Goal: Entertainment & Leisure: Browse casually

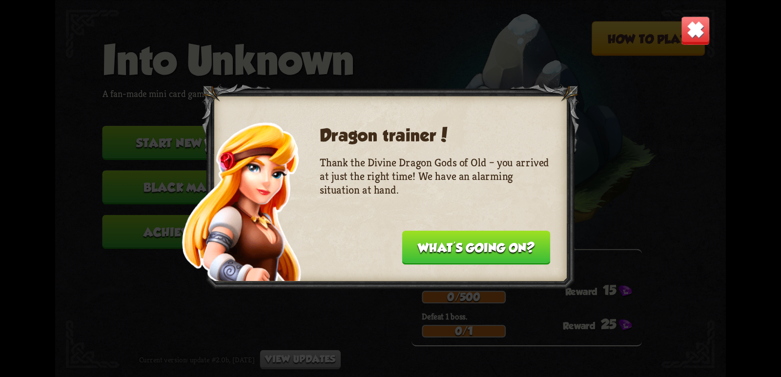
click at [478, 249] on button "What's going on?" at bounding box center [476, 247] width 148 height 34
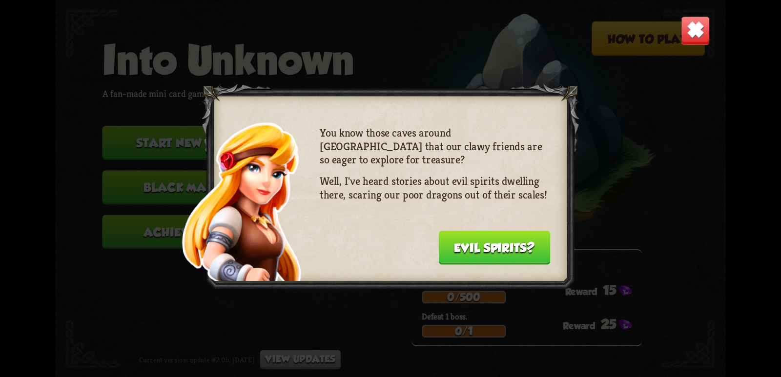
click at [486, 257] on button "Evil spirits?" at bounding box center [494, 247] width 112 height 34
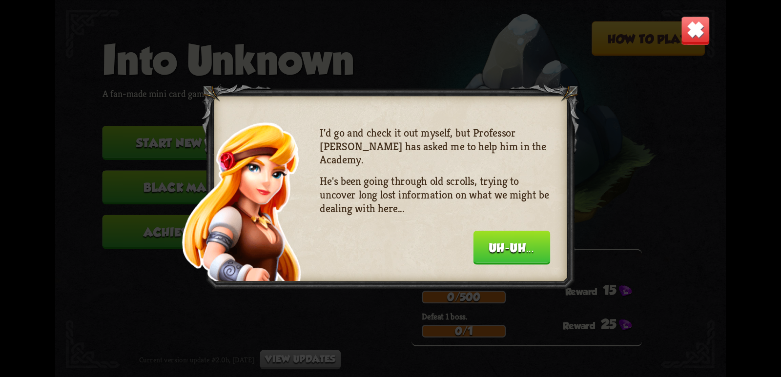
click at [487, 242] on button "Uh-uh..." at bounding box center [511, 247] width 77 height 34
click at [487, 242] on button "Sure thing!" at bounding box center [522, 247] width 108 height 34
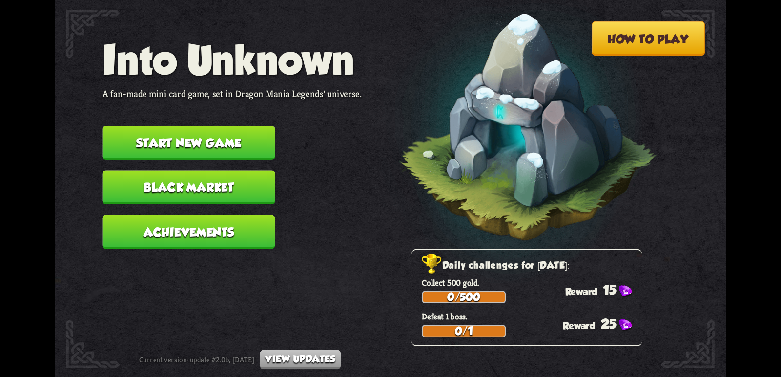
click at [487, 242] on img at bounding box center [510, 131] width 293 height 304
click at [227, 190] on button "Black Market" at bounding box center [188, 187] width 173 height 34
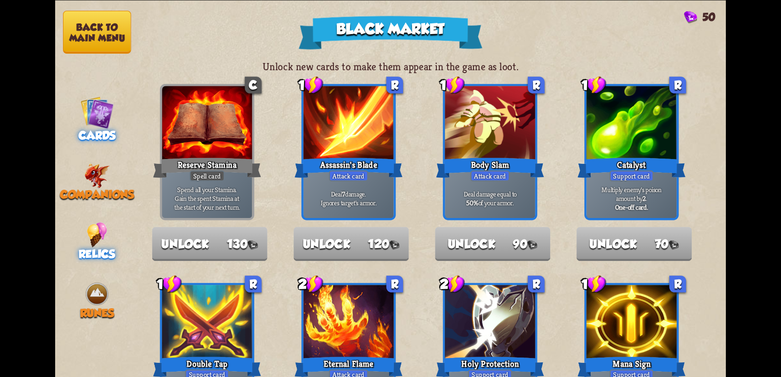
click at [83, 247] on span "Relics" at bounding box center [97, 253] width 37 height 13
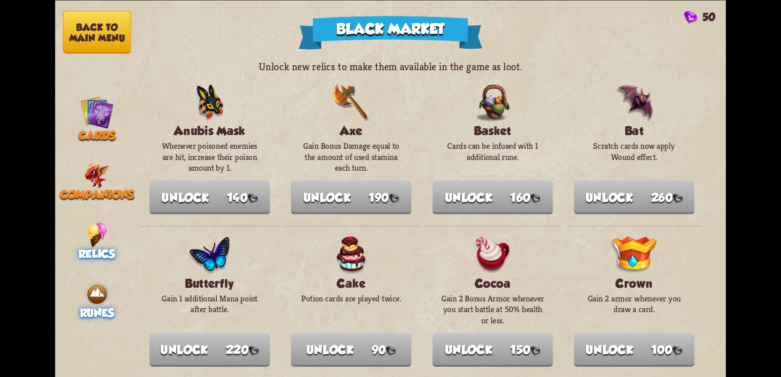
click at [88, 290] on img at bounding box center [96, 294] width 25 height 25
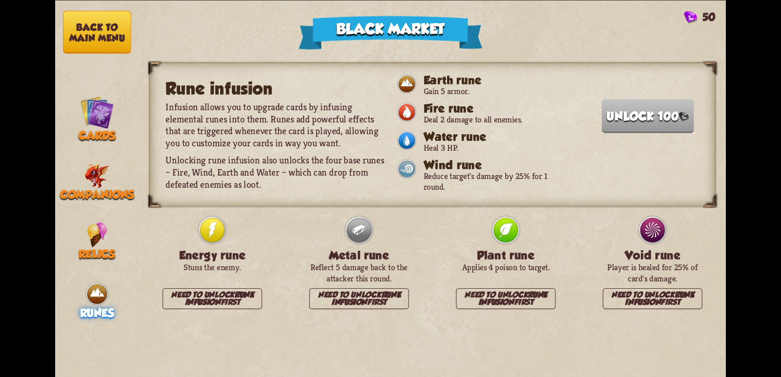
click at [82, 31] on button "Back to main menu" at bounding box center [97, 31] width 68 height 43
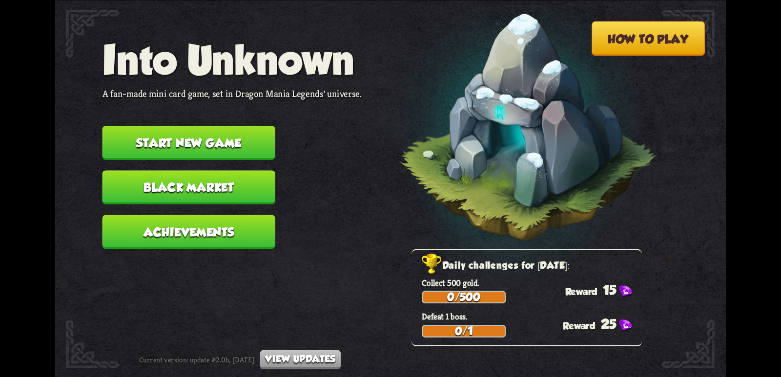
click at [202, 141] on button "Start new game" at bounding box center [188, 143] width 173 height 34
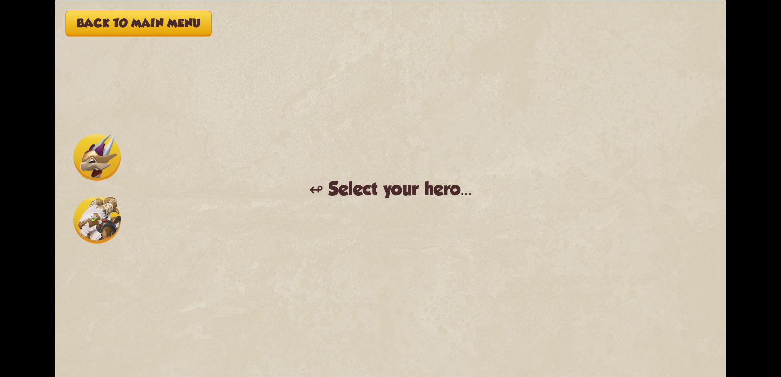
click at [115, 161] on img at bounding box center [96, 157] width 47 height 47
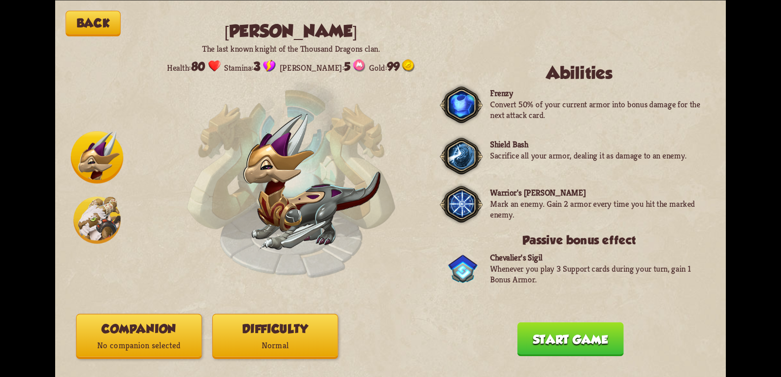
click at [97, 221] on img at bounding box center [96, 220] width 47 height 47
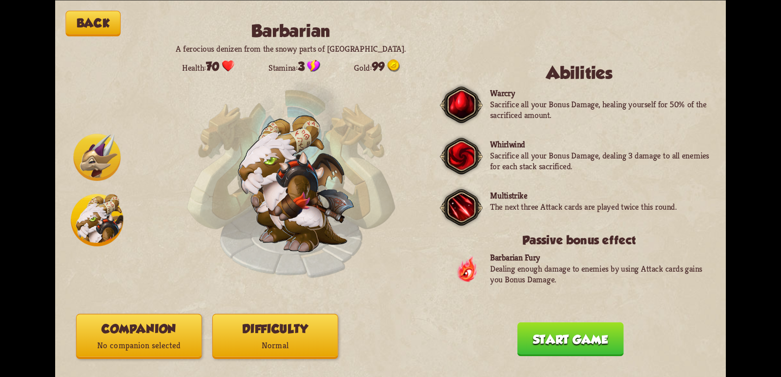
click at [97, 150] on img at bounding box center [96, 157] width 47 height 47
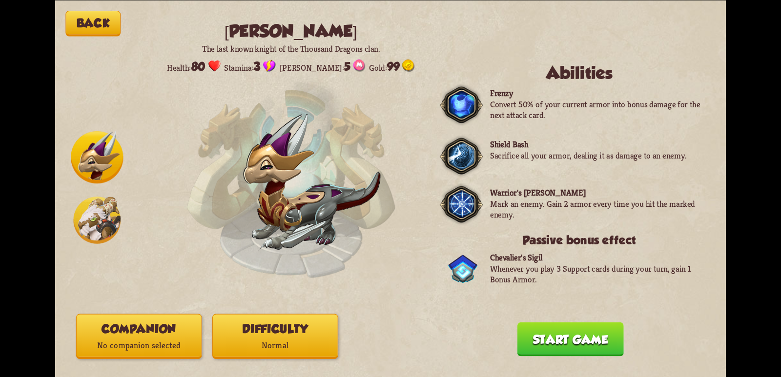
click at [104, 226] on img at bounding box center [96, 220] width 47 height 47
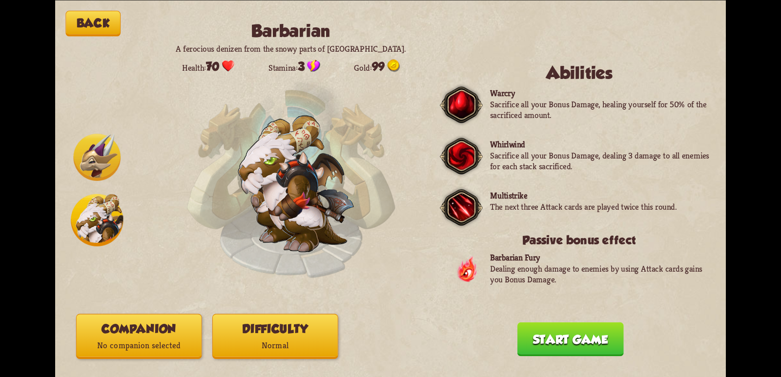
click at [99, 150] on img at bounding box center [96, 157] width 47 height 47
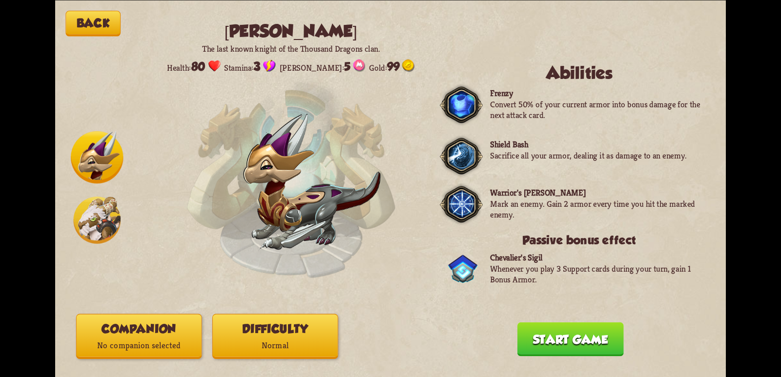
click at [95, 164] on img at bounding box center [97, 157] width 52 height 52
click at [95, 221] on img at bounding box center [96, 220] width 47 height 47
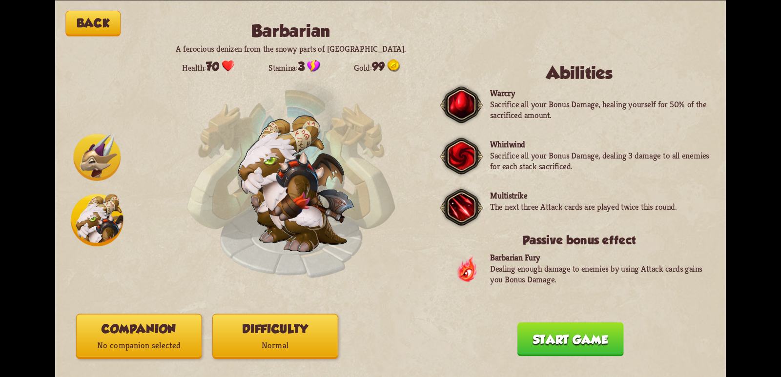
click at [97, 157] on img at bounding box center [96, 157] width 47 height 47
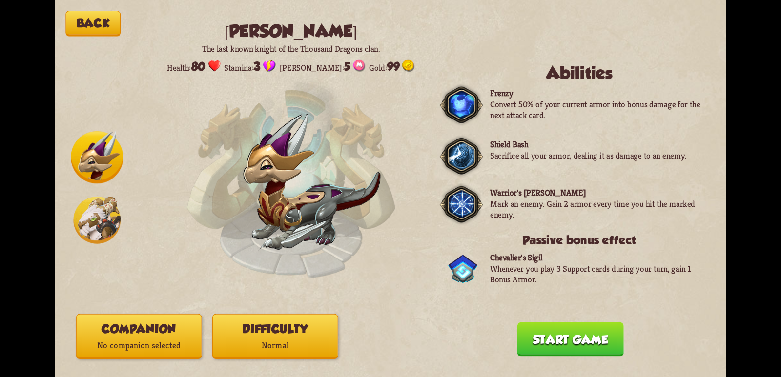
click at [97, 216] on img at bounding box center [96, 220] width 47 height 47
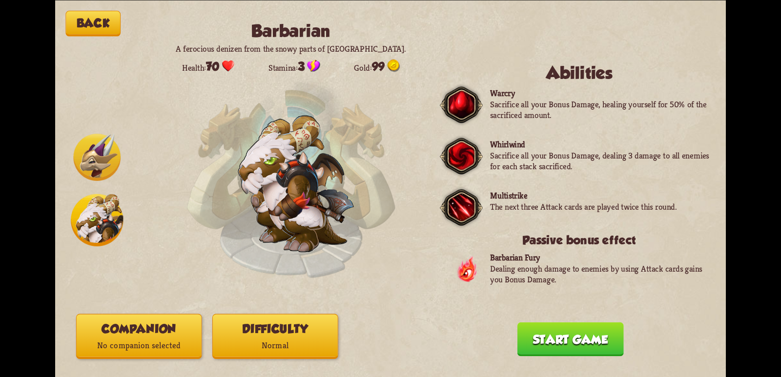
click at [97, 166] on img at bounding box center [96, 157] width 47 height 47
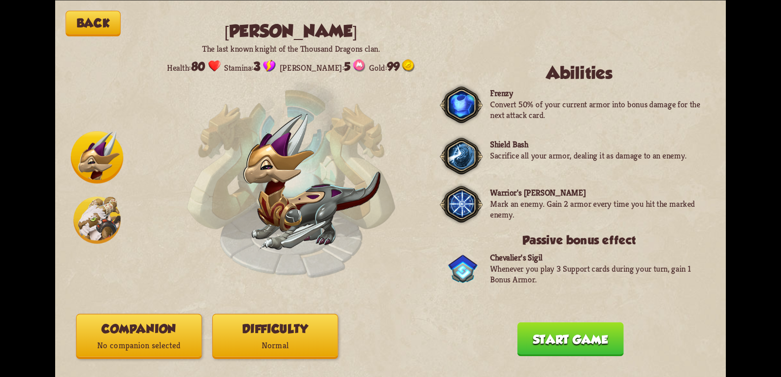
click at [86, 212] on img at bounding box center [96, 220] width 47 height 47
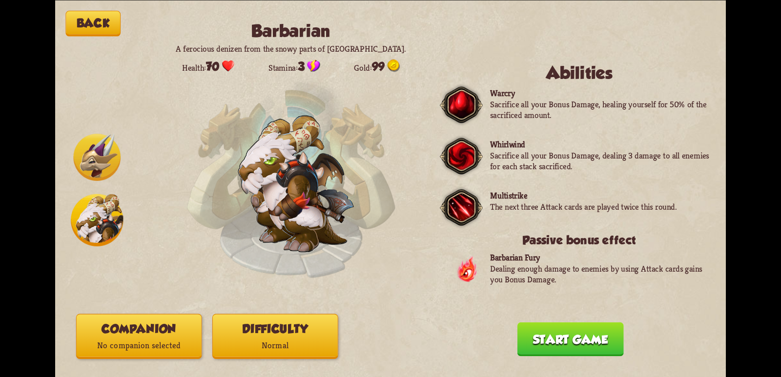
click at [91, 157] on img at bounding box center [96, 157] width 47 height 47
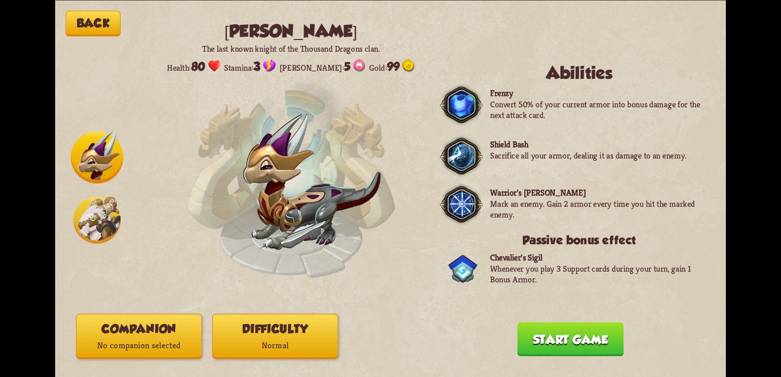
click at [275, 328] on button "Difficulty Normal" at bounding box center [275, 336] width 126 height 45
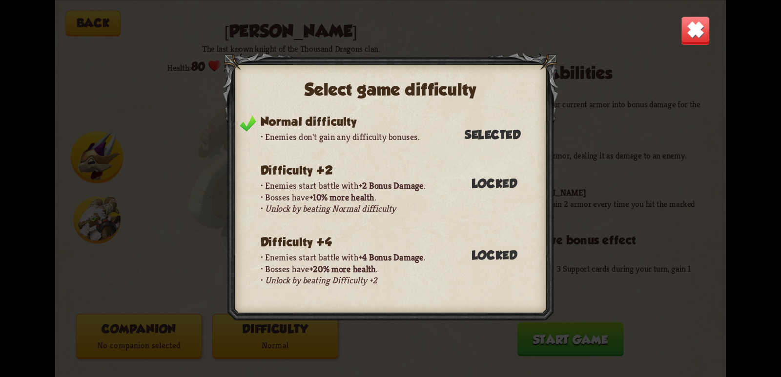
click at [548, 121] on div "Select game difficulty Normal difficulty Enemies don't gain any difficulty bonu…" at bounding box center [389, 188] width 335 height 272
click at [528, 154] on div "Normal difficulty Enemies don't gain any difficulty bonuses. Selected Difficult…" at bounding box center [382, 209] width 307 height 188
click at [698, 41] on img at bounding box center [695, 30] width 29 height 29
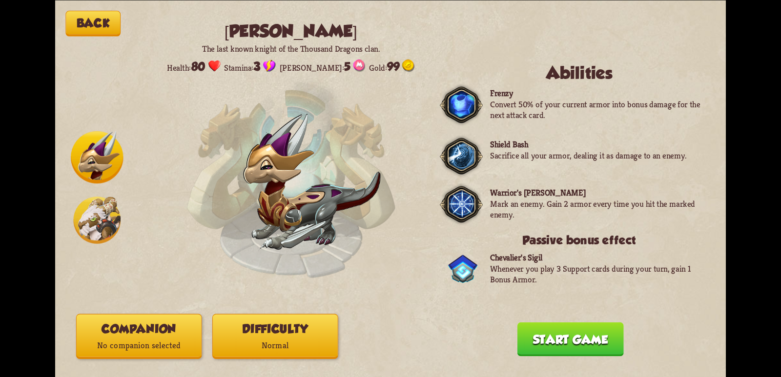
click at [569, 336] on button "Start game" at bounding box center [570, 339] width 106 height 34
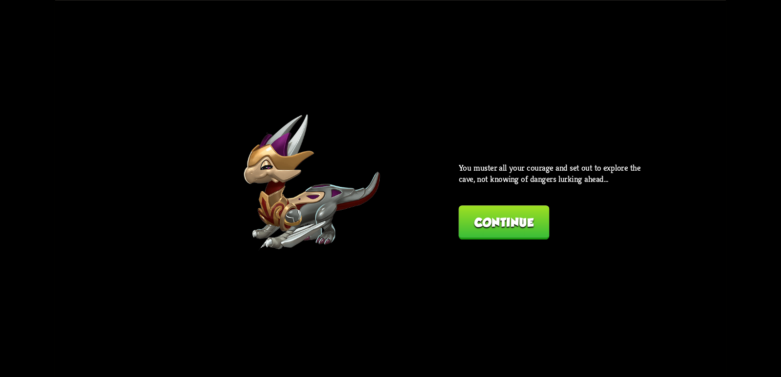
click at [484, 226] on button "Continue" at bounding box center [504, 222] width 91 height 34
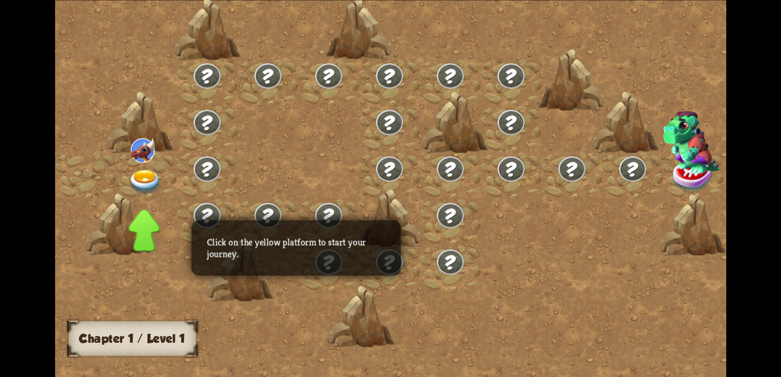
click at [141, 169] on div at bounding box center [146, 175] width 61 height 46
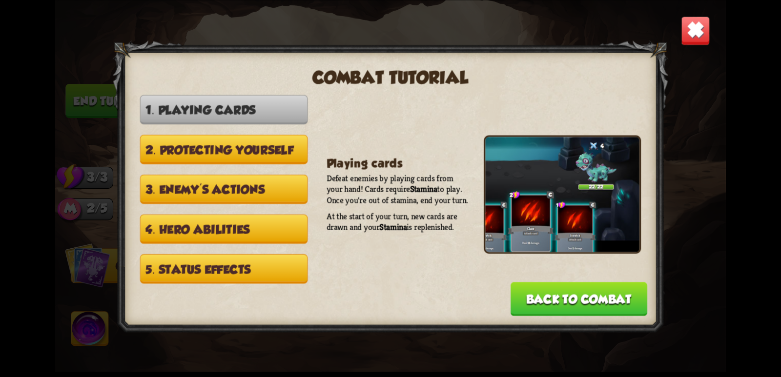
click at [214, 148] on button "2. Protecting yourself" at bounding box center [224, 149] width 168 height 29
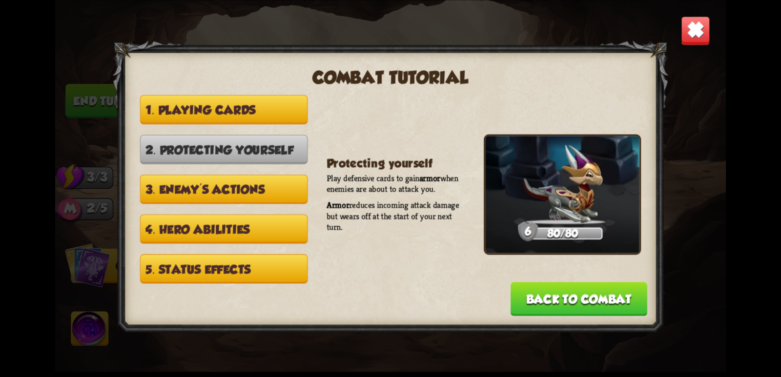
click at [212, 176] on button "3. Enemy's actions" at bounding box center [224, 189] width 168 height 29
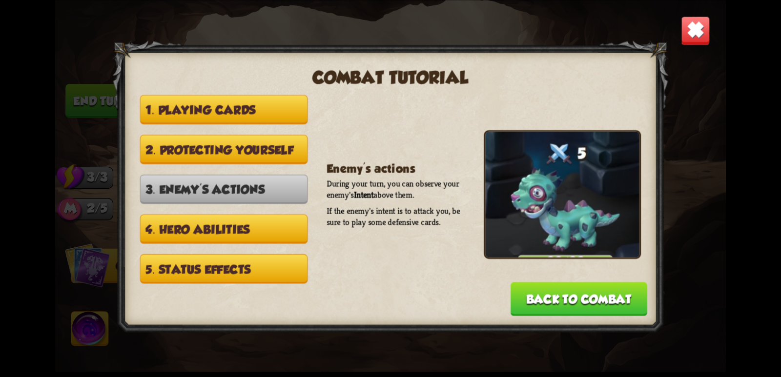
click at [583, 287] on button "Back to combat" at bounding box center [578, 299] width 137 height 34
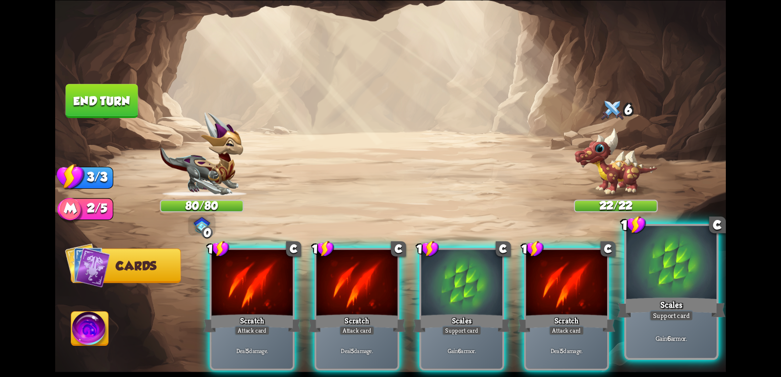
click at [657, 298] on div "Scales" at bounding box center [671, 308] width 108 height 24
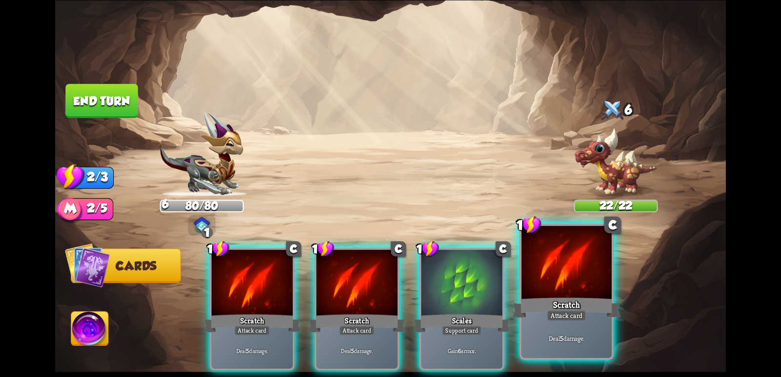
click at [577, 318] on div "Attack card" at bounding box center [566, 315] width 40 height 11
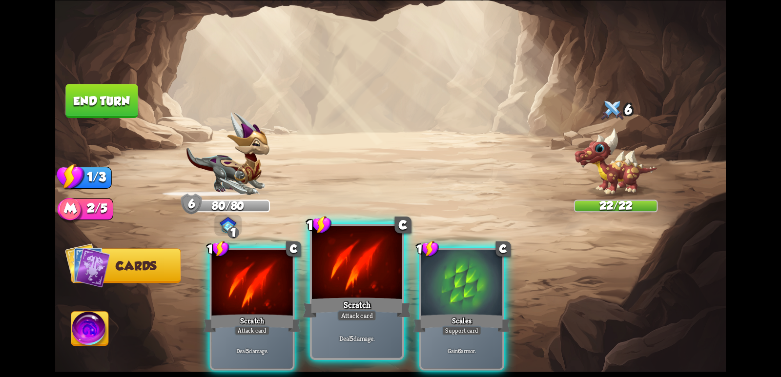
click at [368, 310] on div "Attack card" at bounding box center [357, 315] width 40 height 11
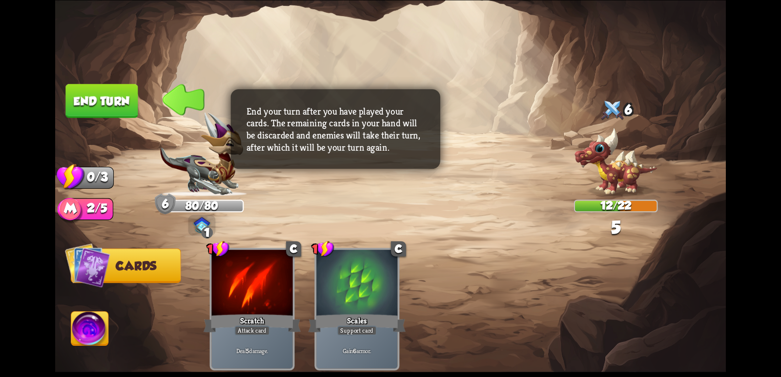
click at [110, 101] on button "End turn" at bounding box center [101, 101] width 72 height 34
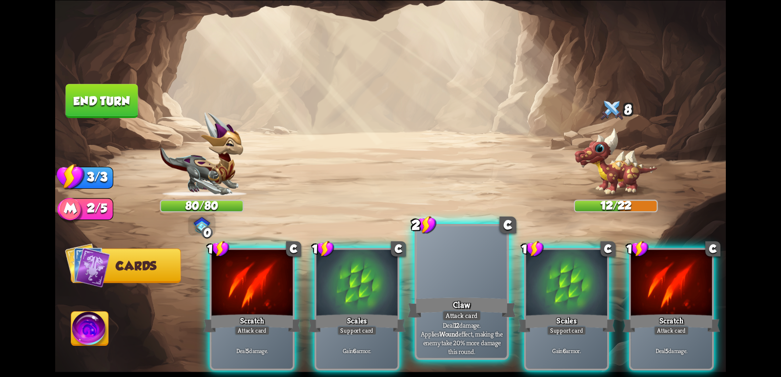
click at [453, 277] on div at bounding box center [462, 264] width 90 height 76
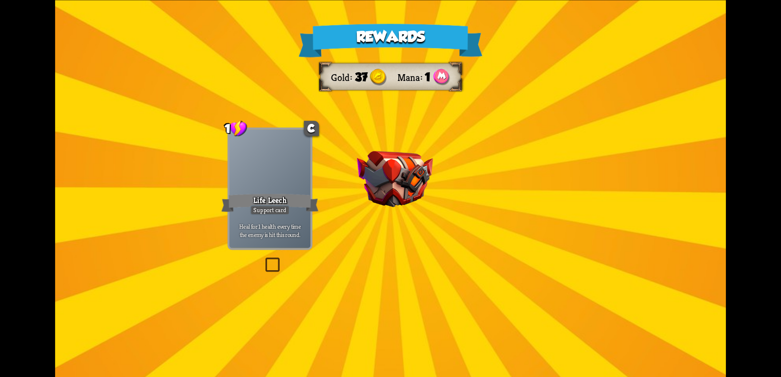
click at [413, 189] on img at bounding box center [395, 179] width 76 height 56
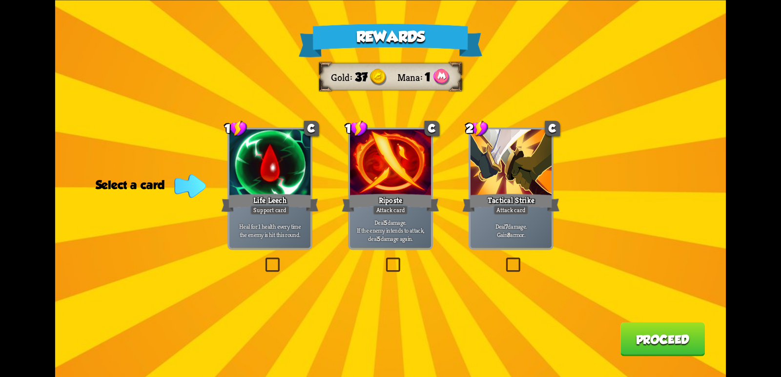
drag, startPoint x: 509, startPoint y: 267, endPoint x: 602, endPoint y: 277, distance: 93.2
click at [503, 259] on label at bounding box center [503, 259] width 0 height 0
click at [0, 0] on input "checkbox" at bounding box center [0, 0] width 0 height 0
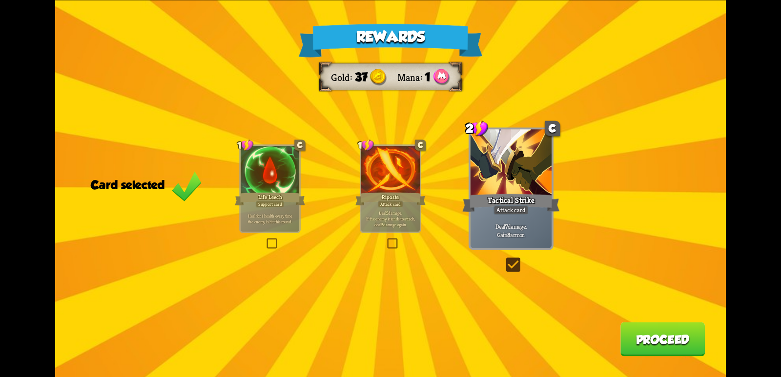
click at [663, 333] on button "Proceed" at bounding box center [662, 339] width 84 height 34
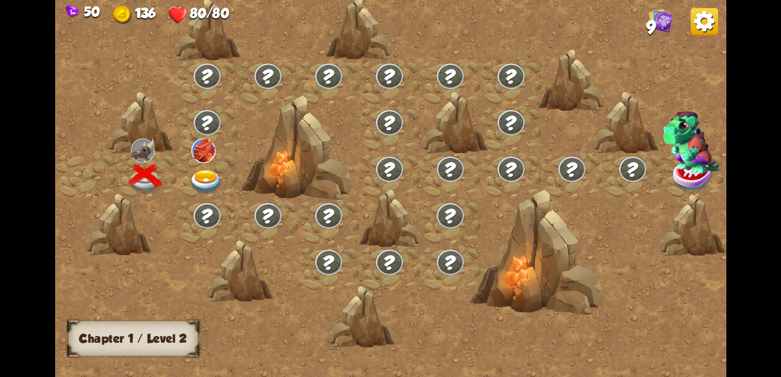
click at [198, 175] on img at bounding box center [206, 182] width 34 height 24
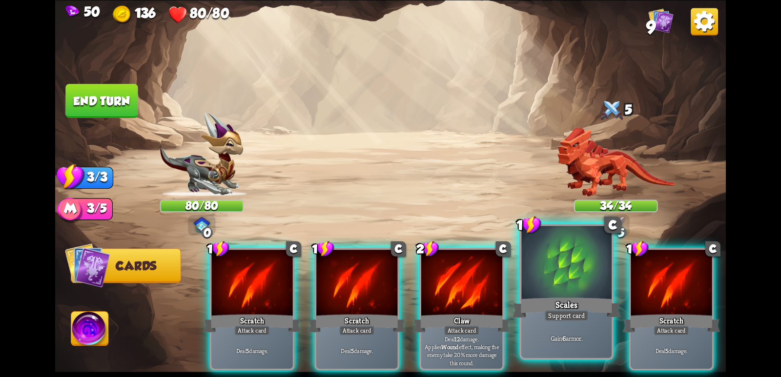
click at [571, 286] on div at bounding box center [566, 264] width 90 height 76
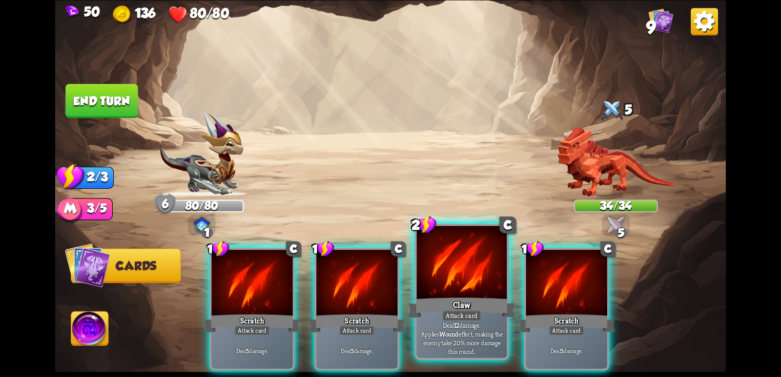
click at [453, 292] on div at bounding box center [462, 264] width 90 height 76
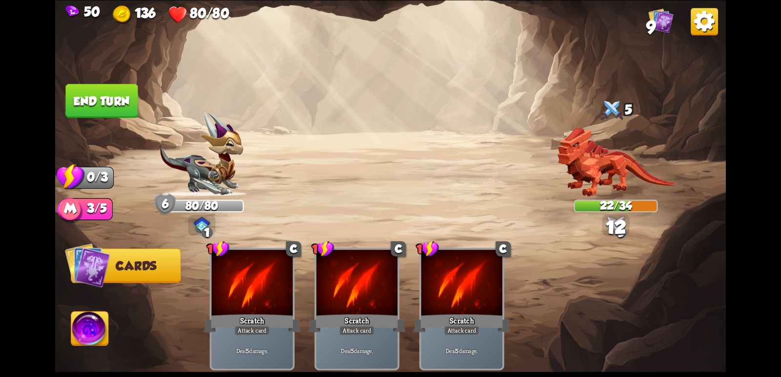
click at [84, 94] on button "End turn" at bounding box center [101, 101] width 72 height 34
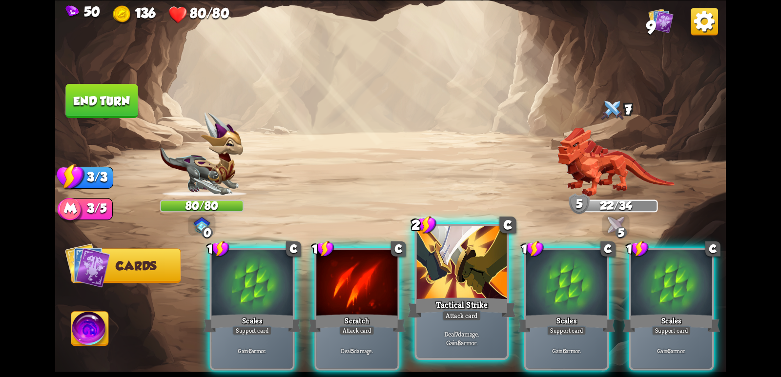
click at [456, 289] on div at bounding box center [462, 264] width 90 height 76
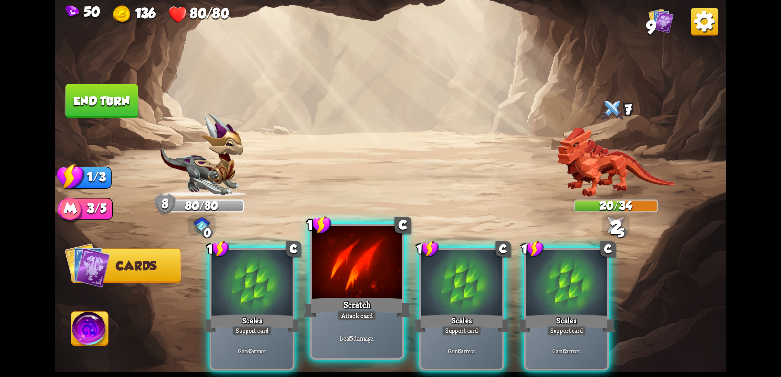
click at [354, 300] on div "Scratch" at bounding box center [356, 308] width 108 height 24
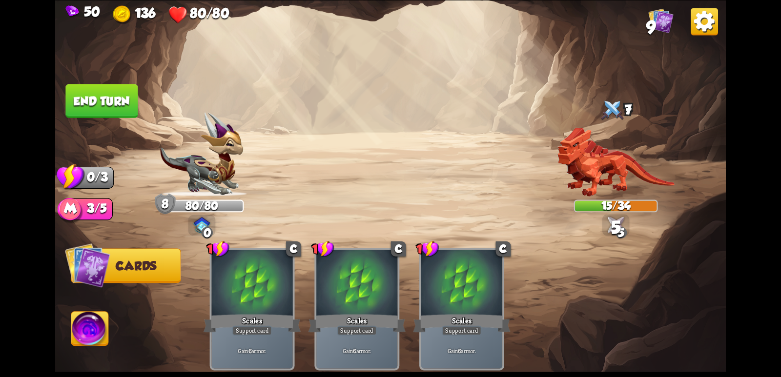
click at [78, 108] on button "End turn" at bounding box center [101, 101] width 72 height 34
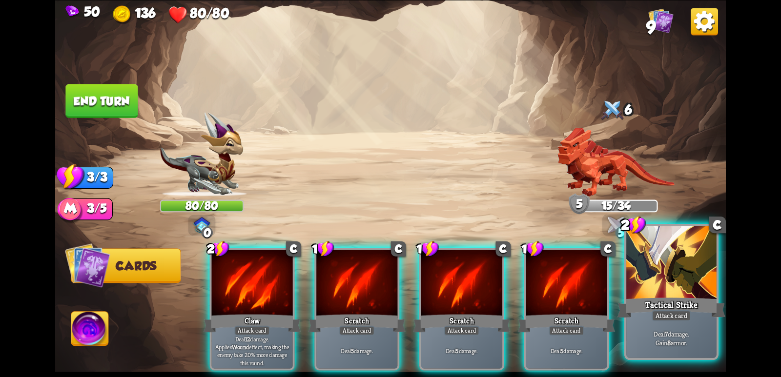
click at [664, 297] on div "Tactical Strike" at bounding box center [671, 308] width 108 height 24
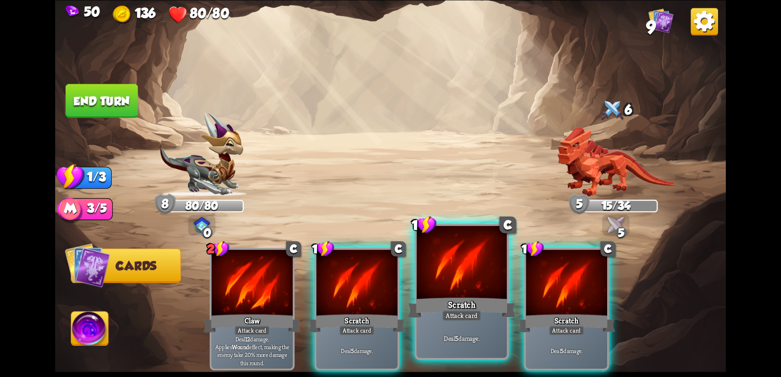
click at [440, 299] on div "Scratch" at bounding box center [461, 308] width 108 height 24
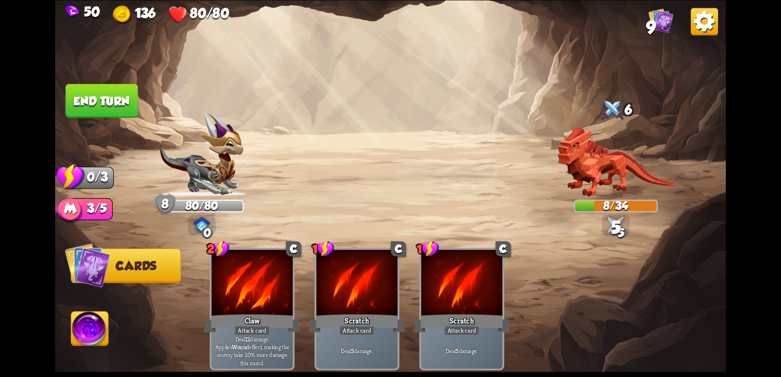
click at [115, 104] on button "End turn" at bounding box center [101, 101] width 72 height 34
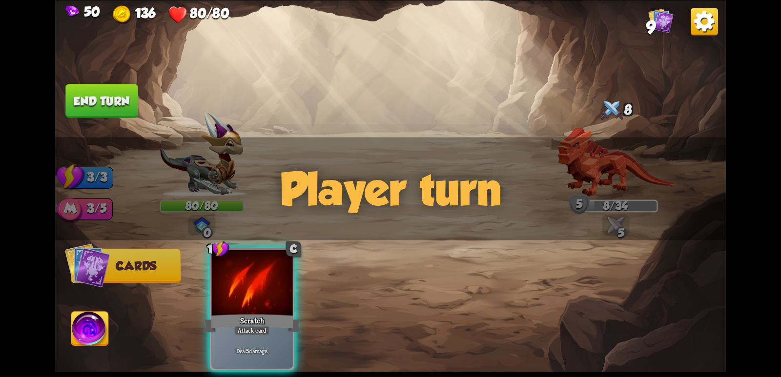
click at [245, 280] on div at bounding box center [251, 284] width 81 height 68
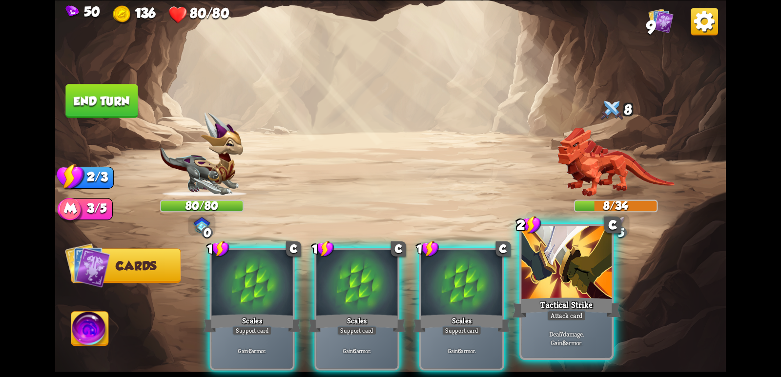
click at [581, 296] on div "Tactical Strike" at bounding box center [566, 308] width 108 height 24
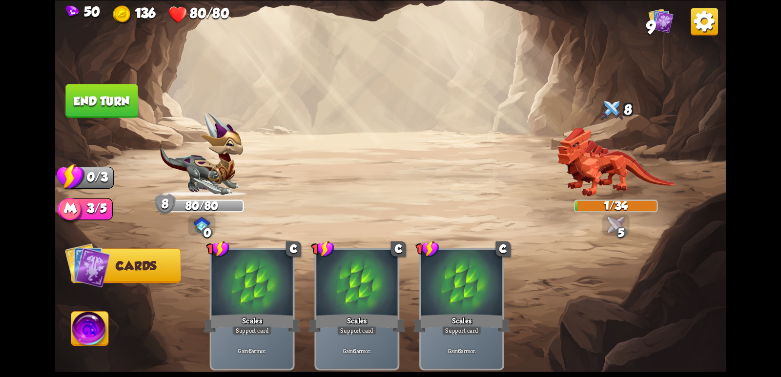
click at [114, 108] on button "End turn" at bounding box center [101, 101] width 72 height 34
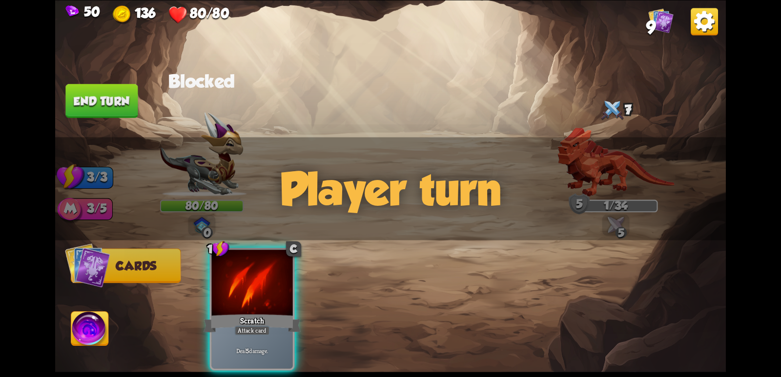
click at [264, 277] on div at bounding box center [251, 284] width 81 height 68
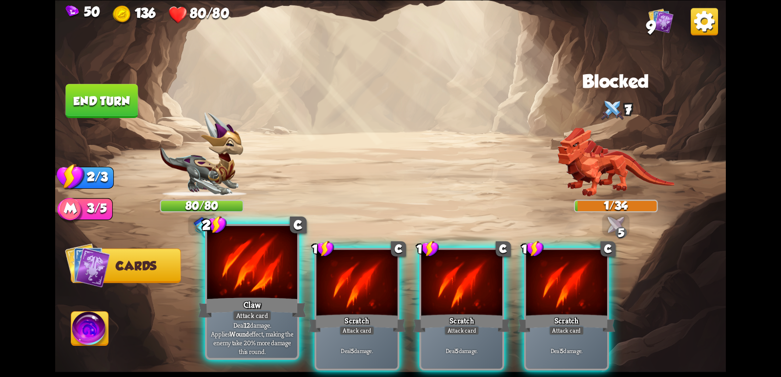
click at [221, 267] on div at bounding box center [252, 264] width 90 height 76
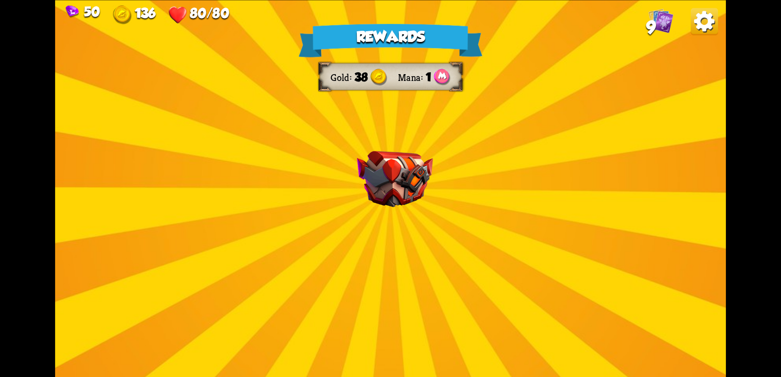
click at [388, 172] on img at bounding box center [395, 179] width 76 height 56
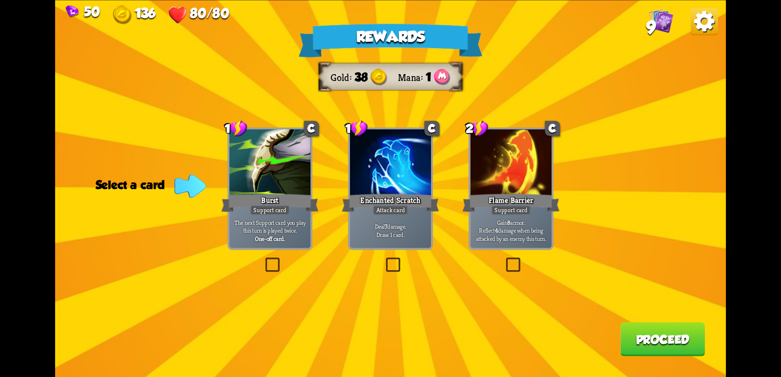
drag, startPoint x: 511, startPoint y: 264, endPoint x: 550, endPoint y: 263, distance: 39.0
click at [503, 259] on label at bounding box center [503, 259] width 0 height 0
click at [0, 0] on input "checkbox" at bounding box center [0, 0] width 0 height 0
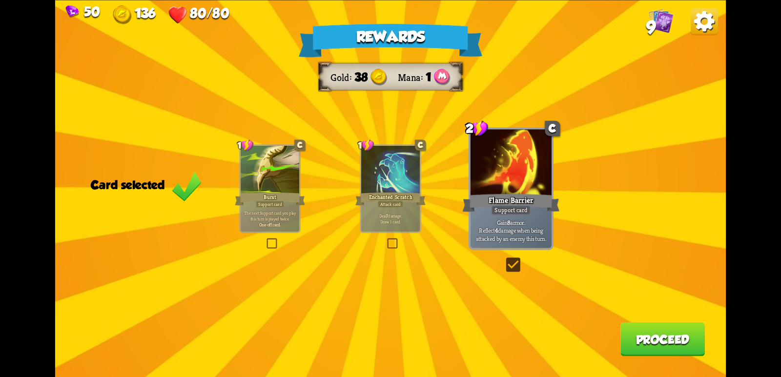
click at [671, 342] on button "Proceed" at bounding box center [662, 339] width 84 height 34
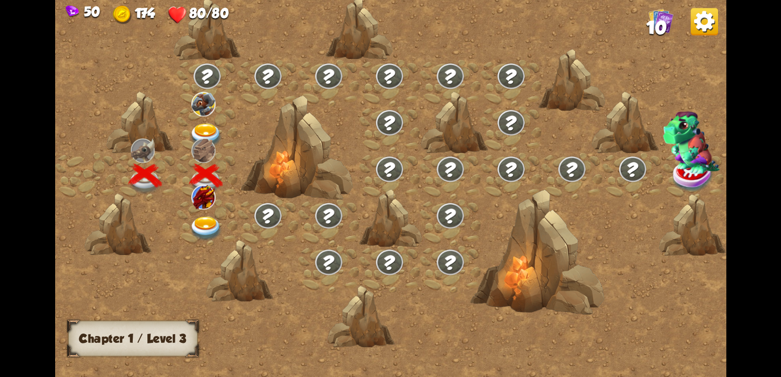
click at [205, 223] on img at bounding box center [206, 228] width 34 height 24
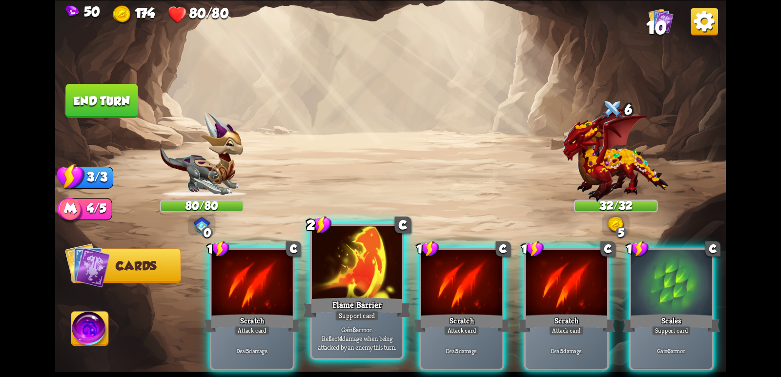
click at [382, 258] on div at bounding box center [357, 264] width 90 height 76
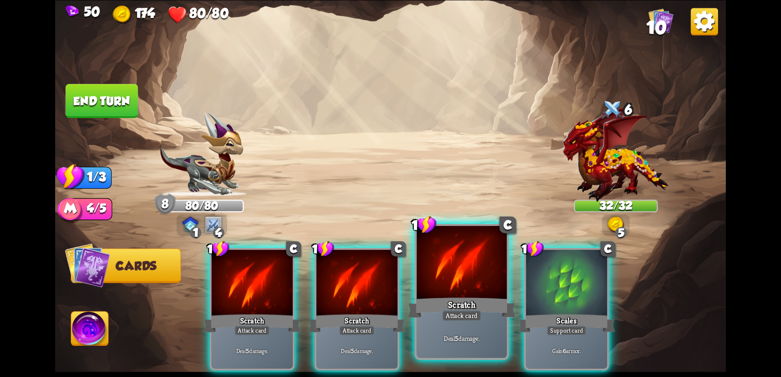
click at [440, 269] on div at bounding box center [462, 264] width 90 height 76
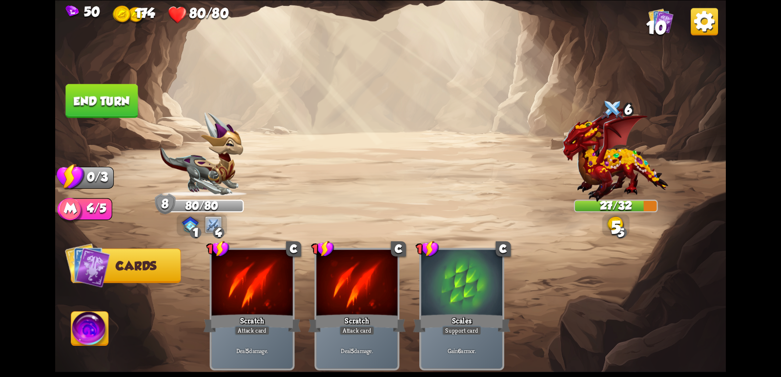
click at [108, 102] on button "End turn" at bounding box center [101, 101] width 72 height 34
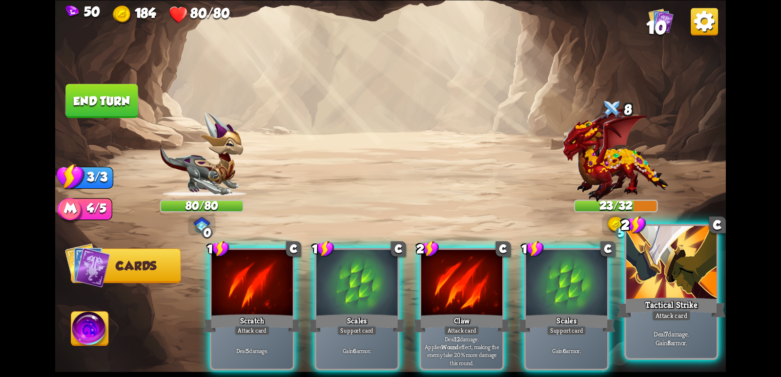
click at [678, 274] on div at bounding box center [671, 264] width 90 height 76
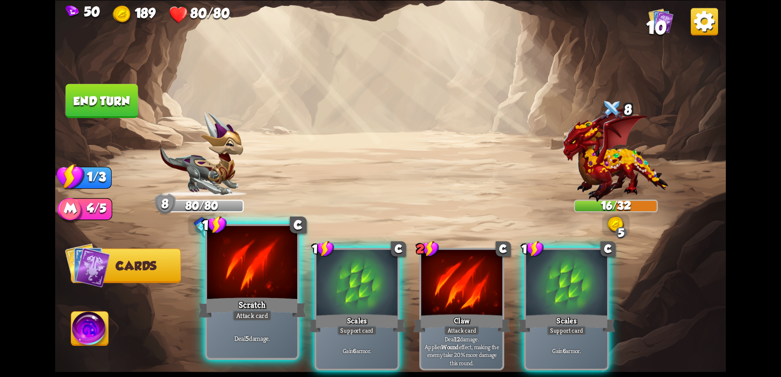
click at [248, 263] on div at bounding box center [252, 264] width 90 height 76
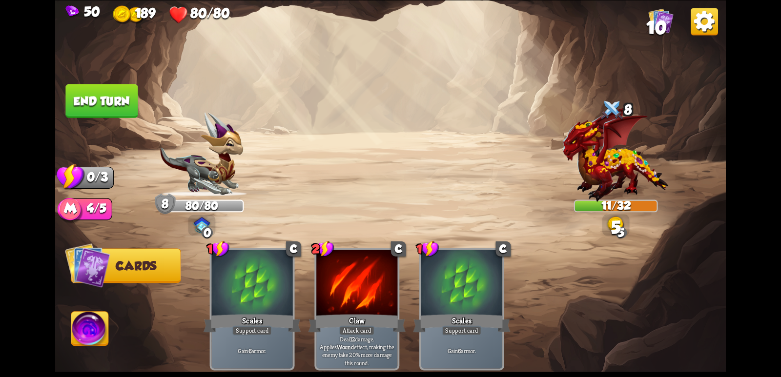
click at [113, 95] on button "End turn" at bounding box center [101, 101] width 72 height 34
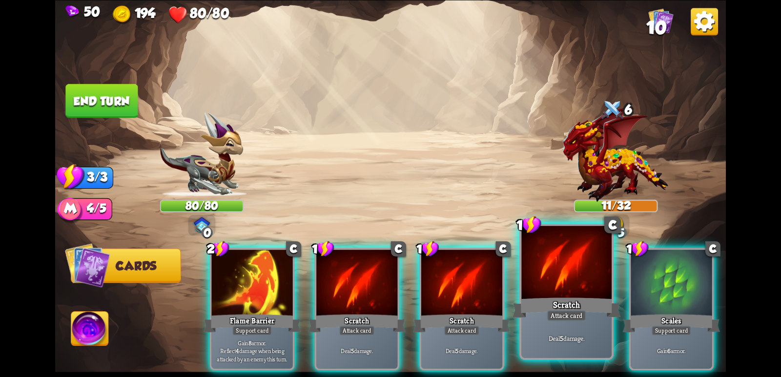
click at [562, 293] on div at bounding box center [566, 264] width 90 height 76
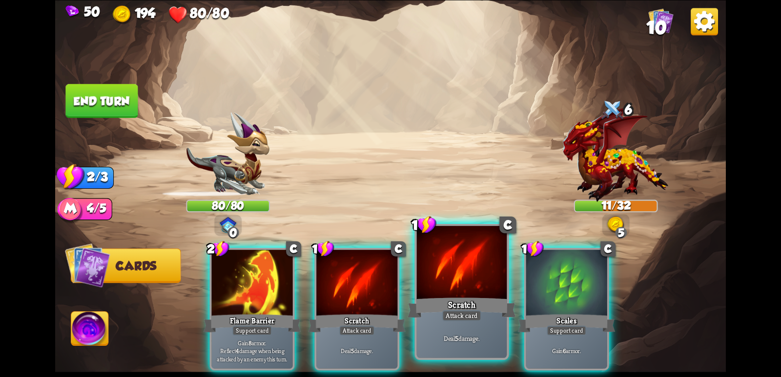
click at [448, 294] on div at bounding box center [462, 264] width 90 height 76
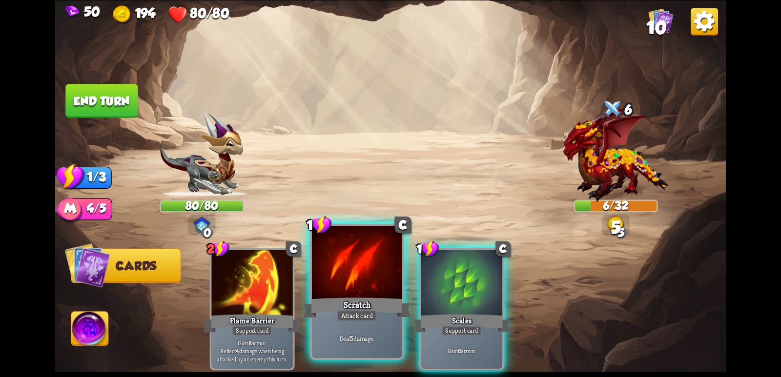
click at [350, 292] on div at bounding box center [357, 264] width 90 height 76
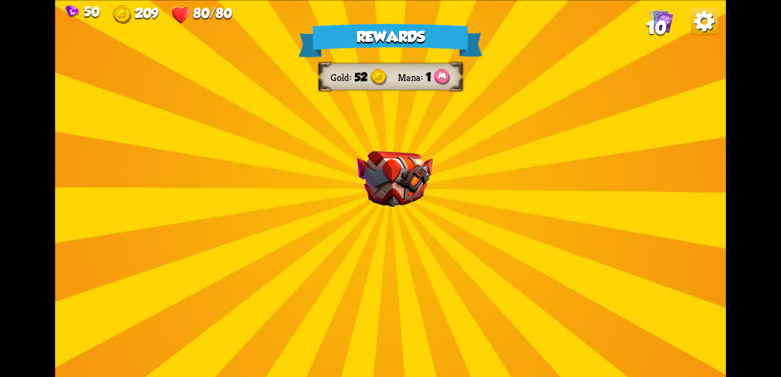
click at [443, 205] on div "Rewards Gold 52 Mana 1 Select a card 1 C Rebound Attack card Deal 8 damage. Put…" at bounding box center [390, 188] width 670 height 377
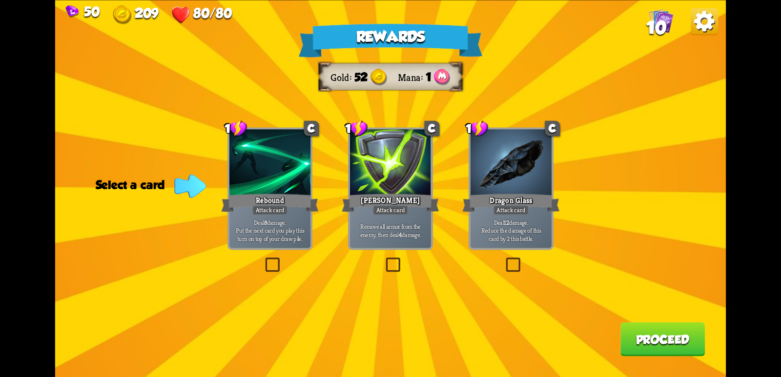
click at [503, 259] on label at bounding box center [503, 259] width 0 height 0
click at [0, 0] on input "checkbox" at bounding box center [0, 0] width 0 height 0
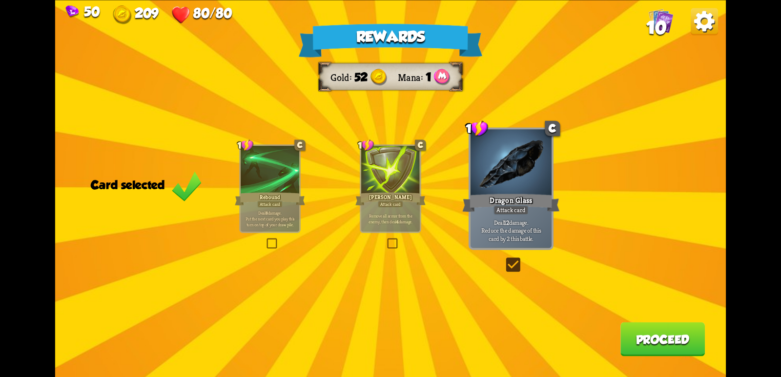
drag, startPoint x: 404, startPoint y: 248, endPoint x: 398, endPoint y: 243, distance: 7.6
click at [403, 248] on div "Rewards Gold 52 Mana 1 Card selected 1 C Rebound Attack card Deal 8 damage. Put…" at bounding box center [390, 188] width 670 height 377
click at [385, 240] on label at bounding box center [385, 240] width 0 height 0
click at [0, 0] on input "checkbox" at bounding box center [0, 0] width 0 height 0
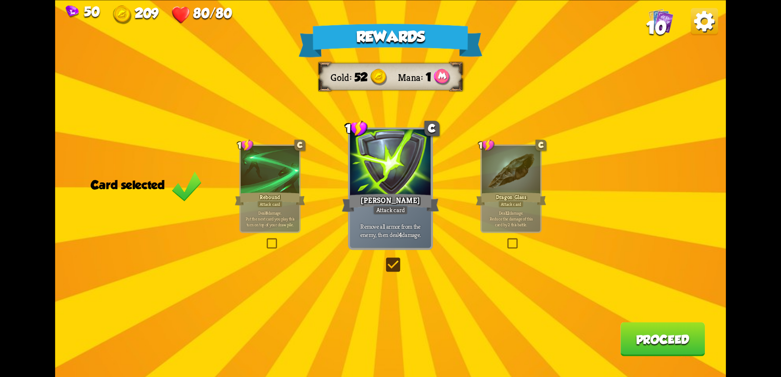
click at [278, 231] on div "Deal 8 damage. Put the next card you play this turn on top of your draw pile." at bounding box center [270, 218] width 59 height 25
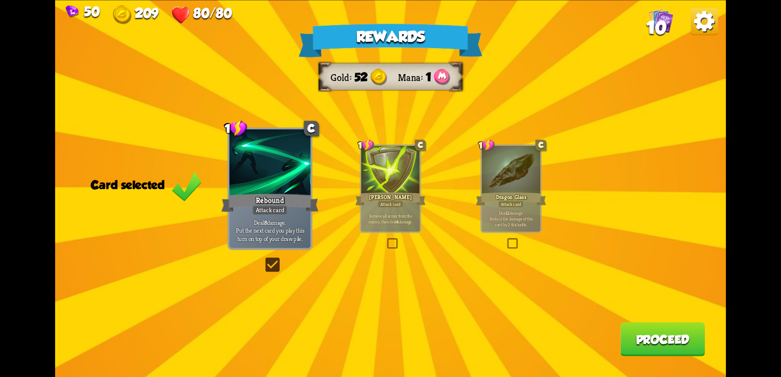
click at [389, 219] on p "Remove all armor from the enemy, then deal 4 damage." at bounding box center [390, 219] width 56 height 12
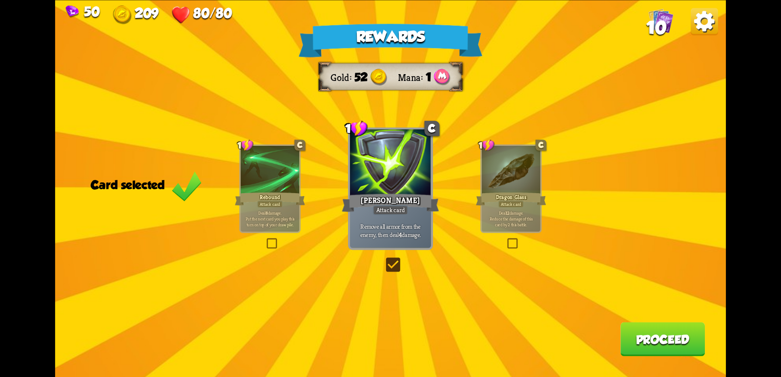
click at [671, 328] on button "Proceed" at bounding box center [662, 339] width 84 height 34
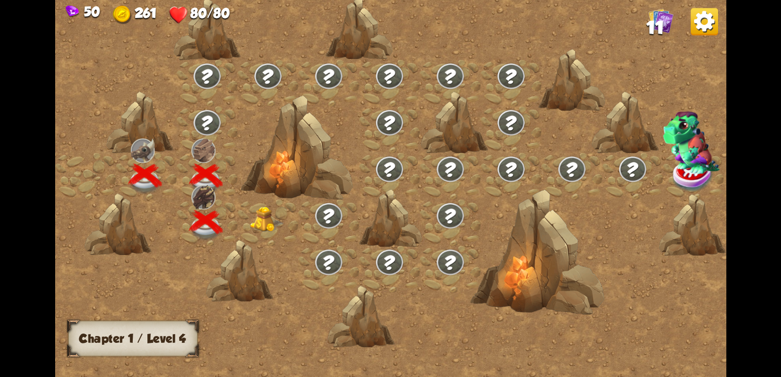
click at [268, 218] on img at bounding box center [267, 219] width 34 height 26
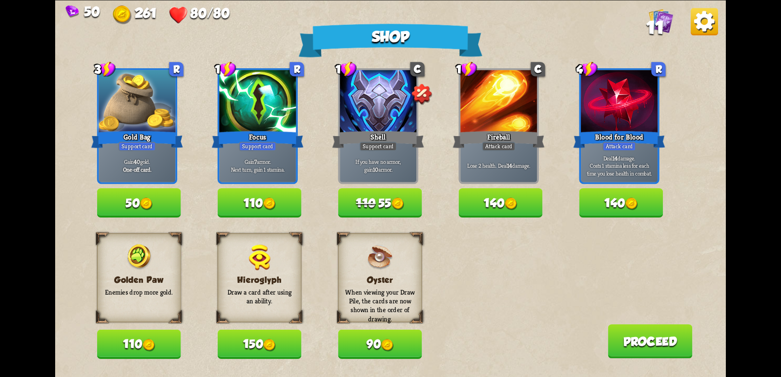
click at [149, 344] on img at bounding box center [148, 345] width 13 height 13
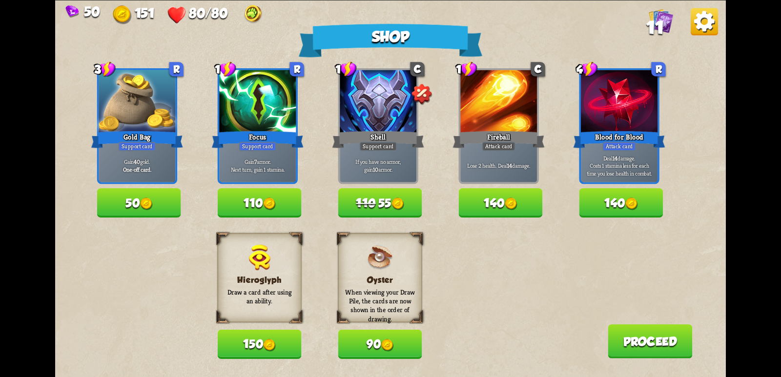
click at [241, 352] on button "150" at bounding box center [260, 344] width 84 height 29
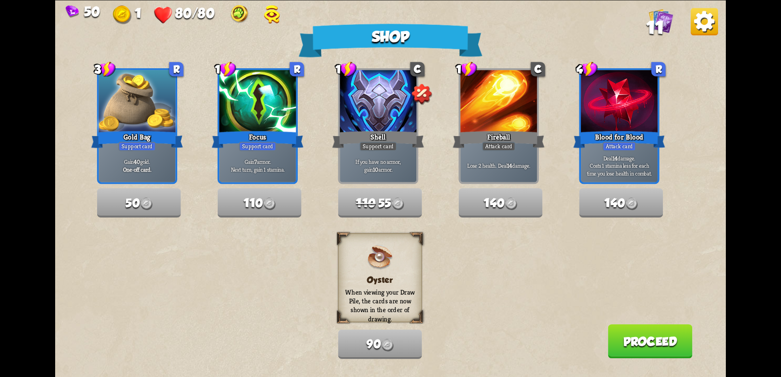
click at [646, 340] on button "Proceed" at bounding box center [649, 341] width 84 height 34
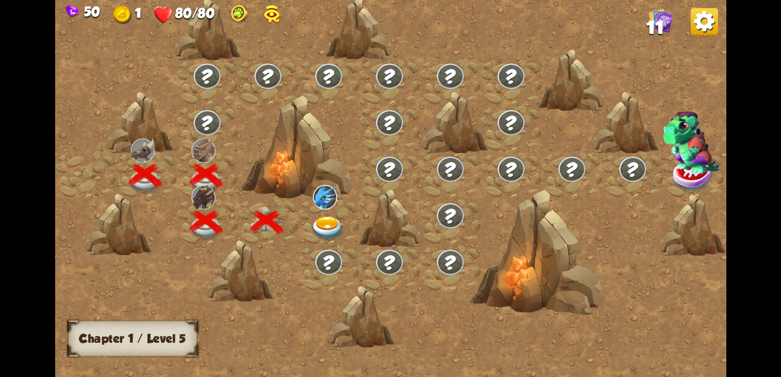
click at [308, 224] on div at bounding box center [328, 222] width 61 height 46
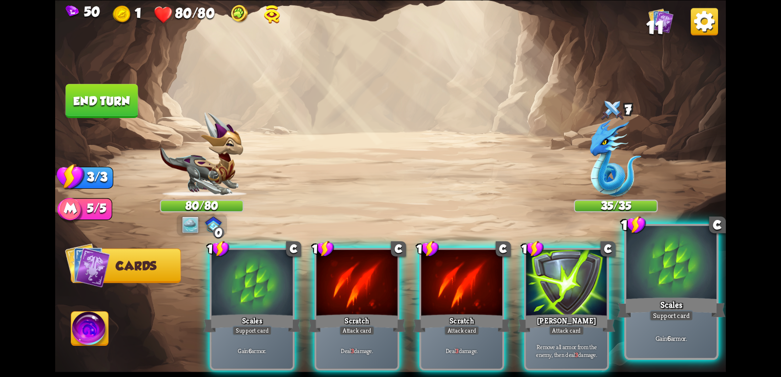
click at [678, 288] on div at bounding box center [671, 264] width 90 height 76
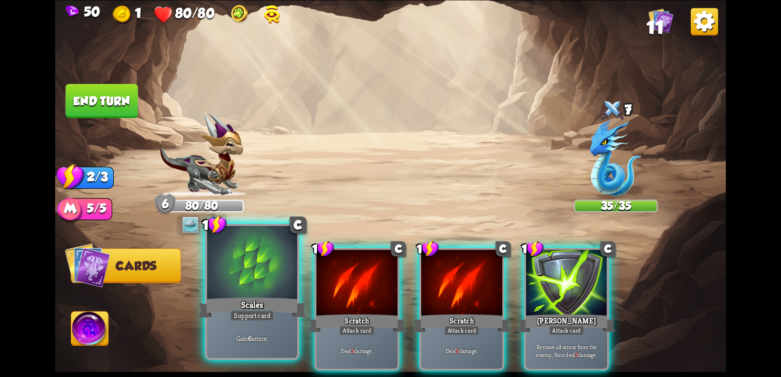
click at [282, 287] on div at bounding box center [252, 264] width 90 height 76
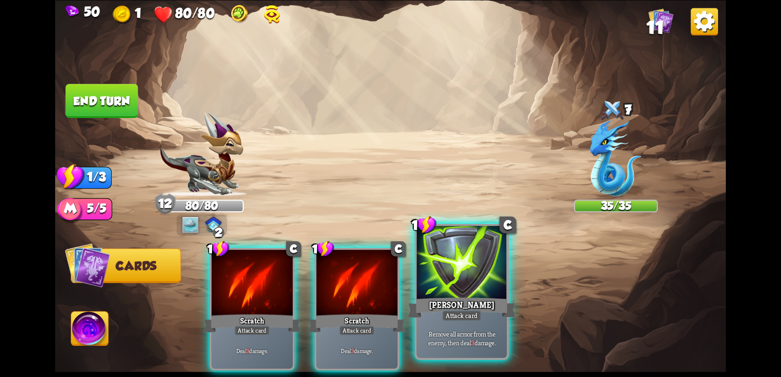
click at [448, 283] on div at bounding box center [462, 264] width 90 height 76
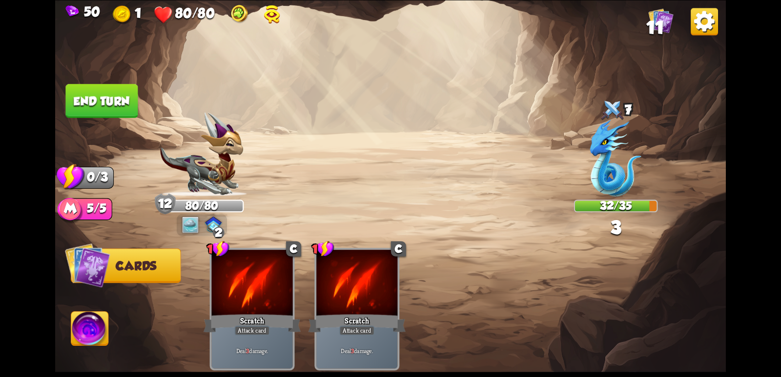
click at [127, 98] on button "End turn" at bounding box center [101, 101] width 72 height 34
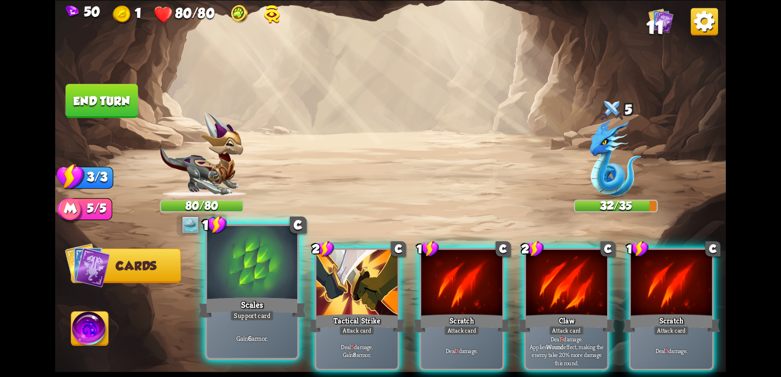
click at [261, 280] on div at bounding box center [252, 264] width 90 height 76
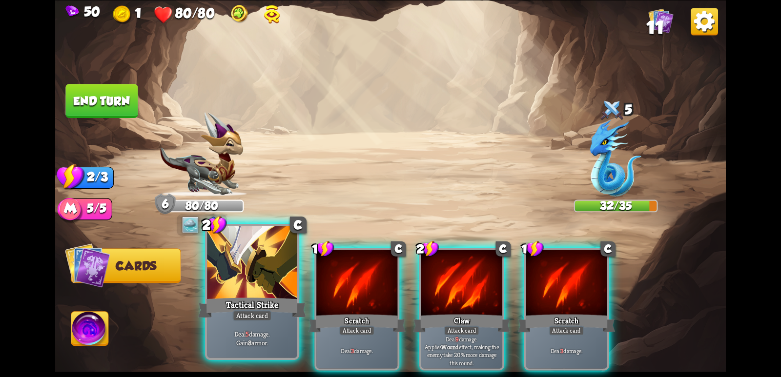
click at [262, 280] on div at bounding box center [252, 264] width 90 height 76
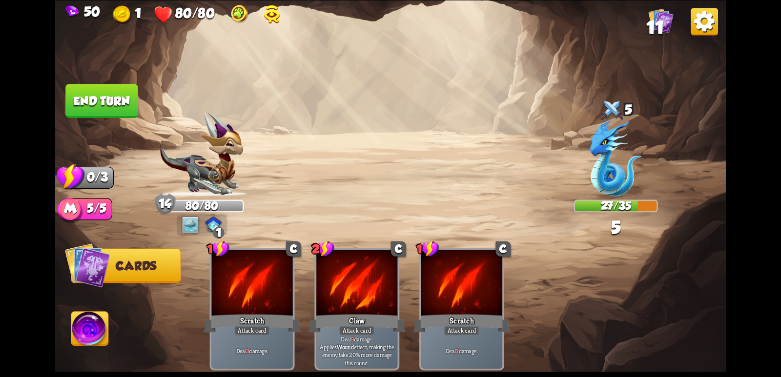
click at [111, 86] on button "End turn" at bounding box center [101, 101] width 72 height 34
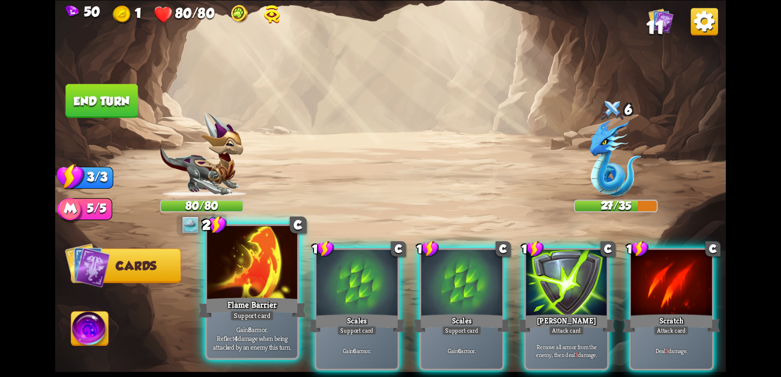
click at [280, 302] on div "Flame Barrier" at bounding box center [252, 308] width 108 height 24
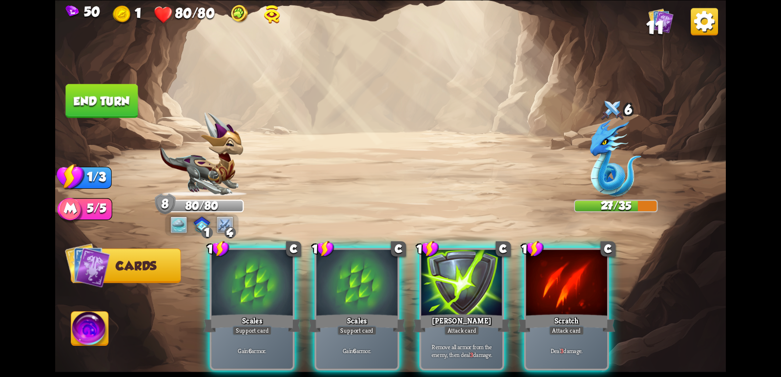
click at [573, 294] on div at bounding box center [566, 284] width 81 height 68
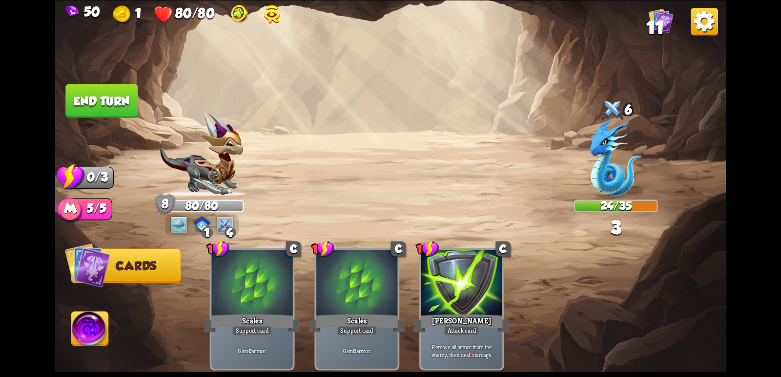
click at [117, 99] on button "End turn" at bounding box center [101, 101] width 72 height 34
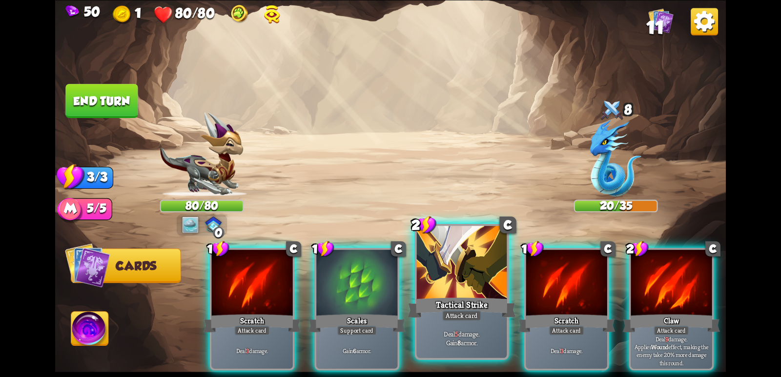
click at [454, 291] on div at bounding box center [462, 264] width 90 height 76
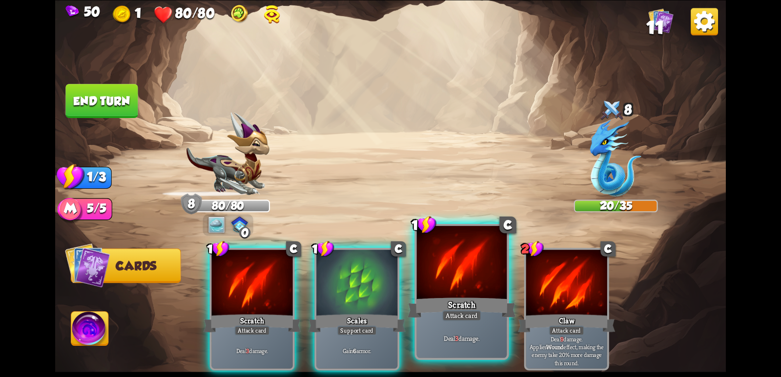
click at [451, 293] on div at bounding box center [462, 264] width 90 height 76
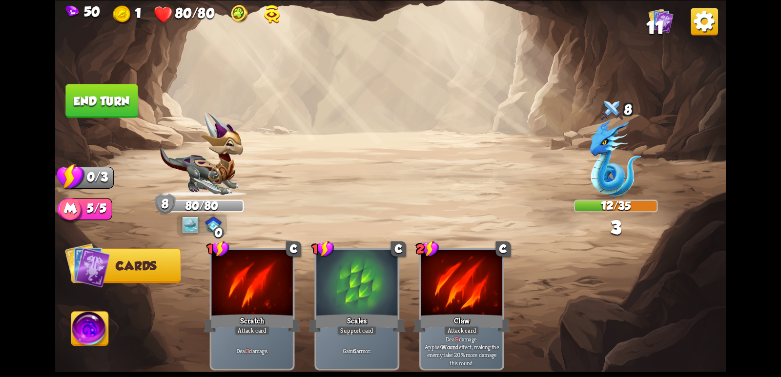
click at [97, 91] on button "End turn" at bounding box center [101, 101] width 72 height 34
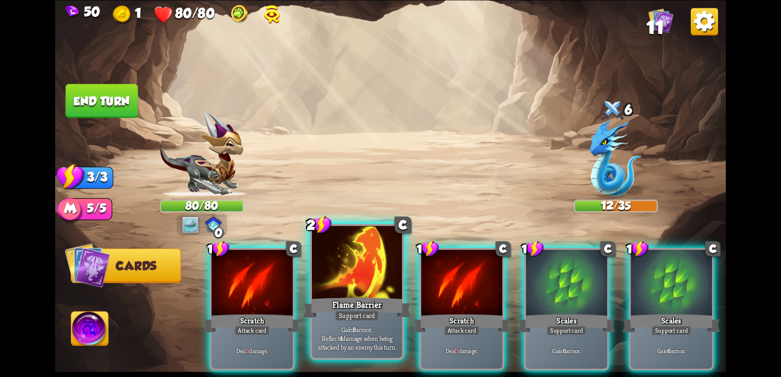
click at [375, 272] on div at bounding box center [357, 264] width 90 height 76
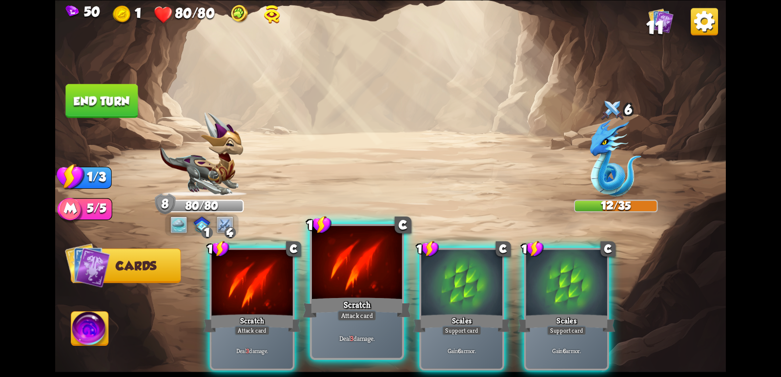
click at [323, 279] on div at bounding box center [357, 264] width 90 height 76
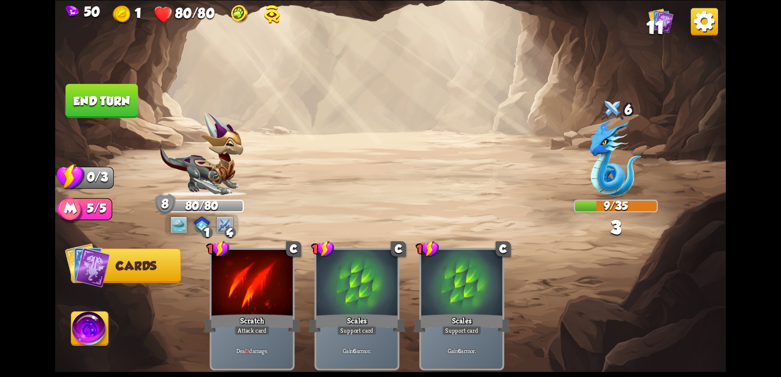
click at [116, 140] on img at bounding box center [390, 188] width 670 height 377
click at [111, 116] on button "End turn" at bounding box center [101, 101] width 72 height 34
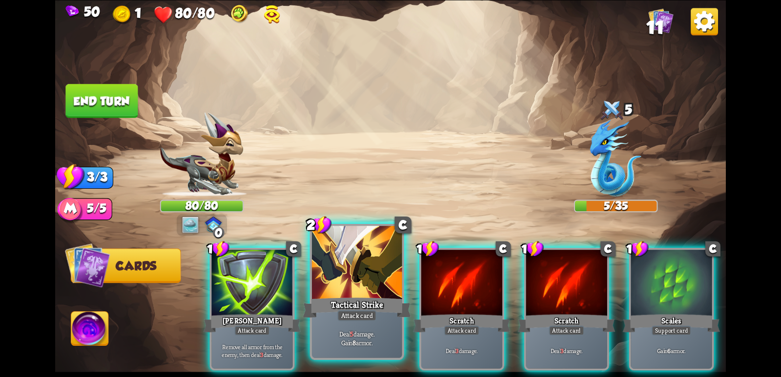
click at [363, 270] on div at bounding box center [357, 264] width 90 height 76
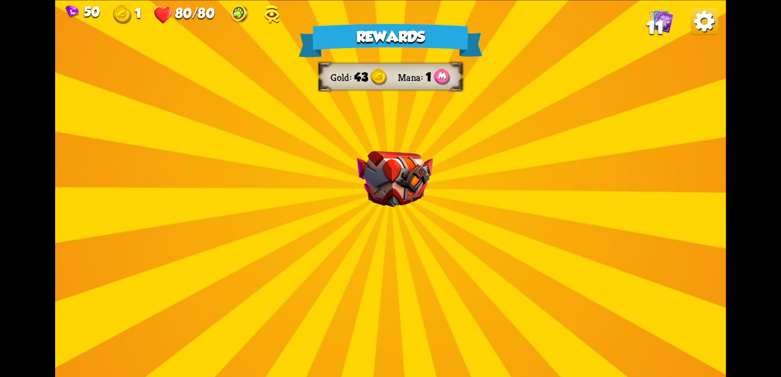
click at [275, 14] on img at bounding box center [271, 14] width 16 height 19
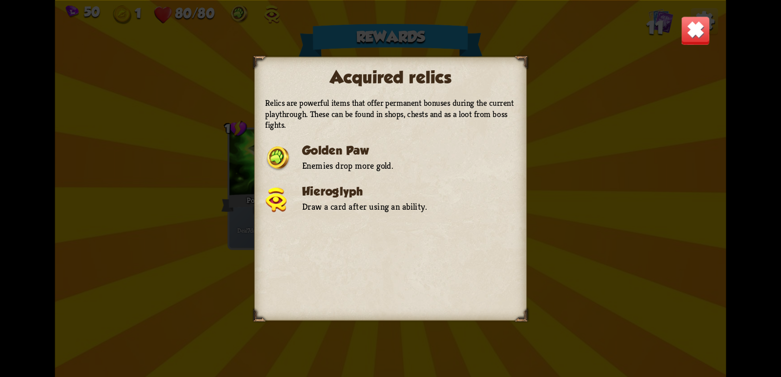
click at [545, 100] on div "Acquired relics Relics are powerful items that offer permanent bonuses during t…" at bounding box center [390, 188] width 670 height 377
click at [685, 32] on img at bounding box center [695, 30] width 29 height 29
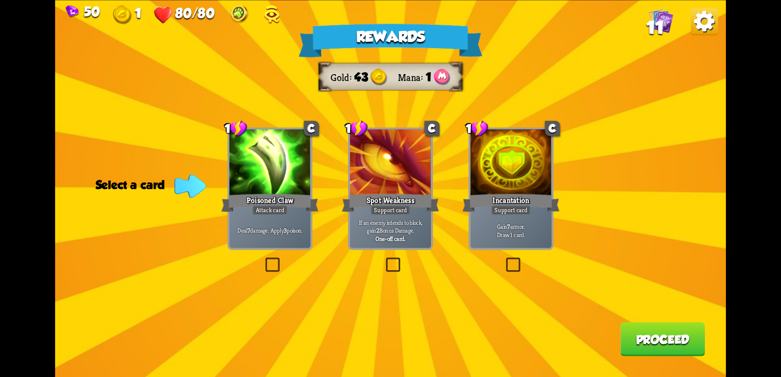
click at [389, 213] on div "Support card" at bounding box center [390, 210] width 40 height 10
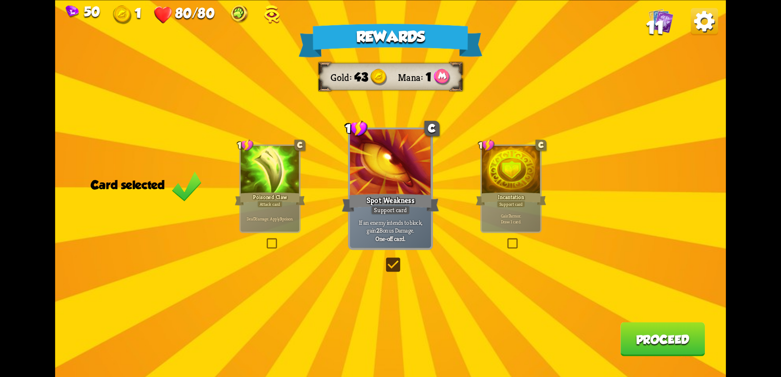
click at [658, 349] on button "Proceed" at bounding box center [662, 339] width 84 height 34
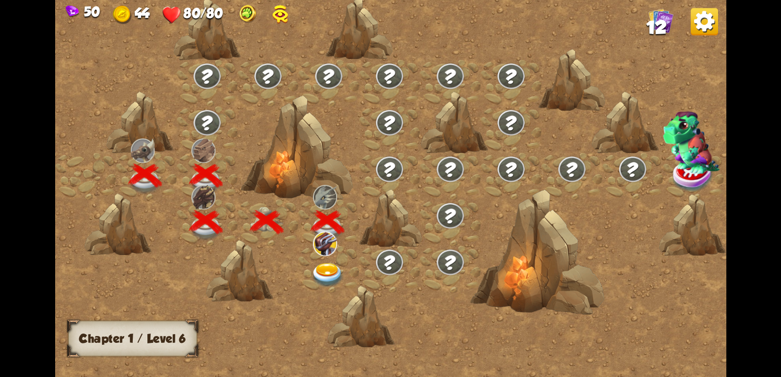
click at [330, 269] on img at bounding box center [328, 274] width 34 height 24
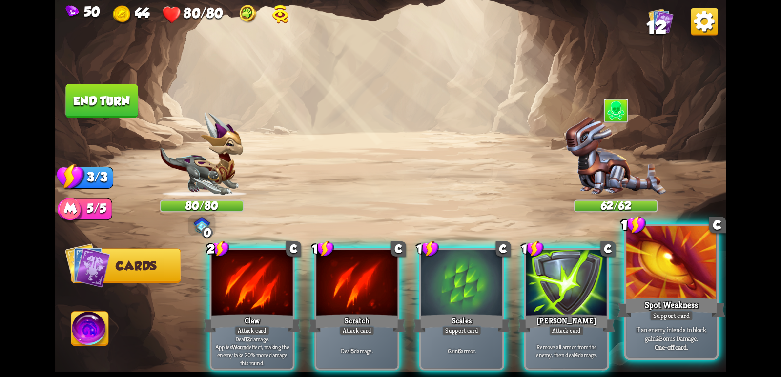
click at [653, 274] on div at bounding box center [671, 264] width 90 height 76
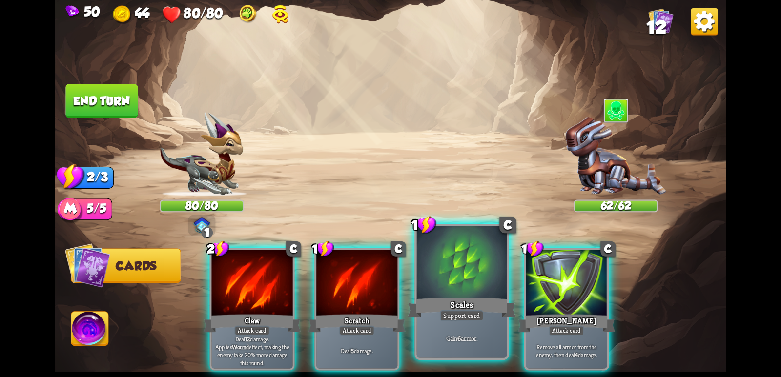
click at [452, 287] on div at bounding box center [462, 264] width 90 height 76
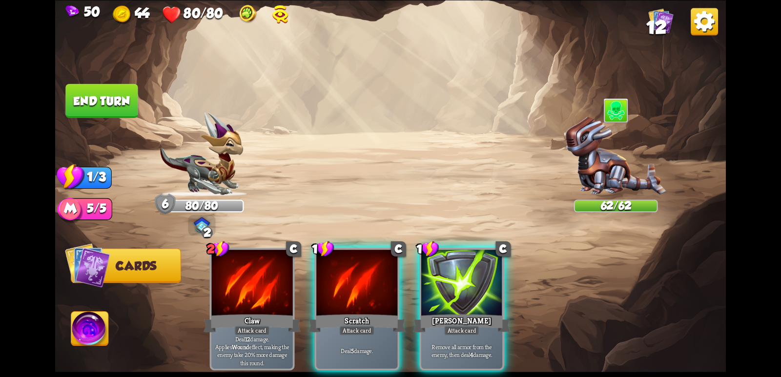
click at [350, 312] on div "Scratch" at bounding box center [356, 322] width 97 height 21
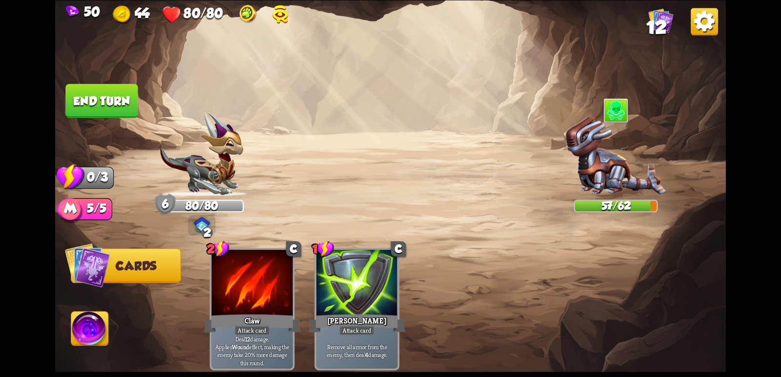
click at [103, 105] on button "End turn" at bounding box center [101, 101] width 72 height 34
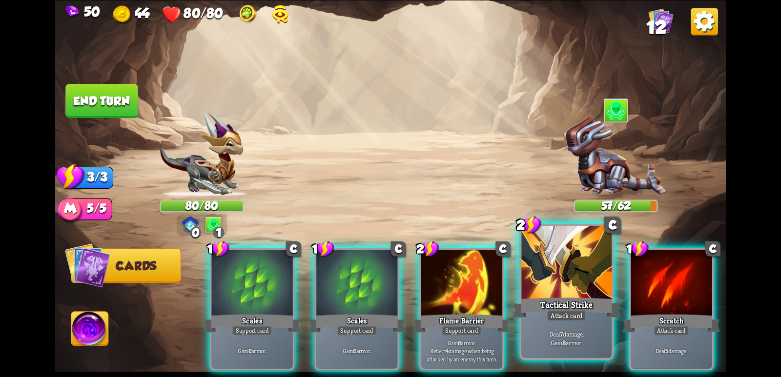
click at [558, 269] on div at bounding box center [566, 264] width 90 height 76
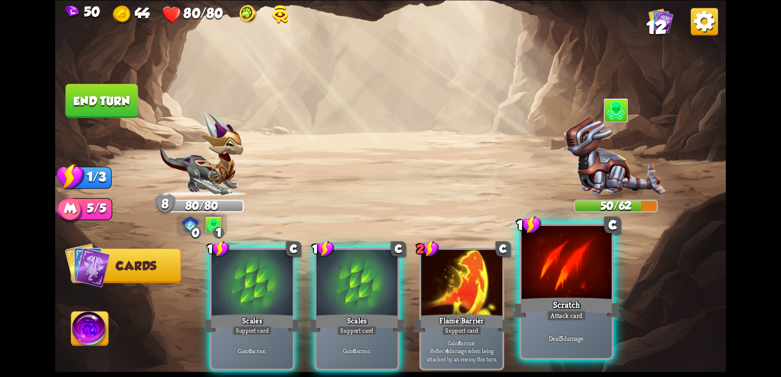
click at [533, 288] on div at bounding box center [566, 264] width 90 height 76
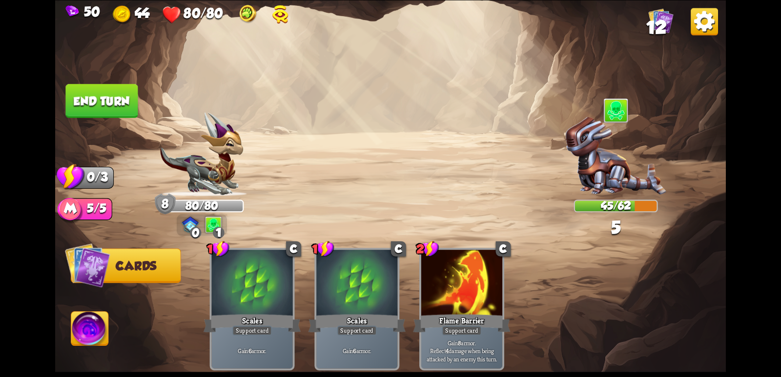
click at [102, 105] on button "End turn" at bounding box center [101, 101] width 72 height 34
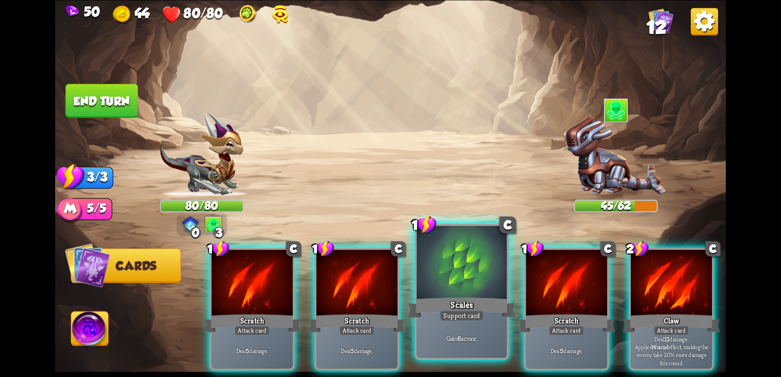
click at [493, 290] on div at bounding box center [462, 264] width 90 height 76
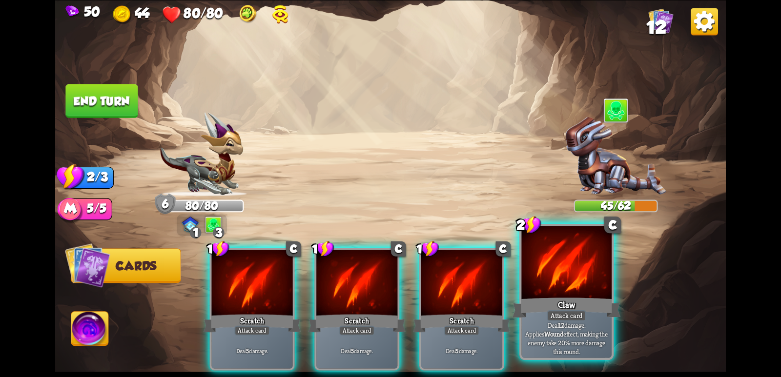
click at [542, 285] on div at bounding box center [566, 264] width 90 height 76
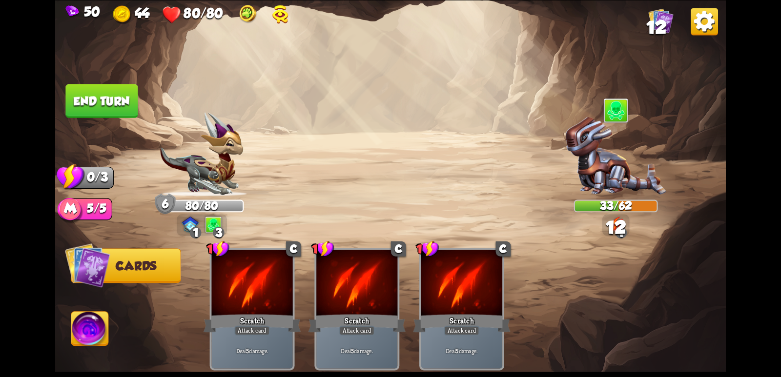
click at [97, 90] on button "End turn" at bounding box center [101, 101] width 72 height 34
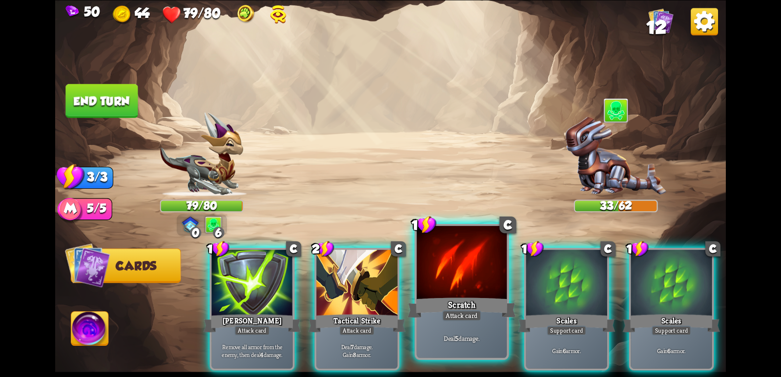
drag, startPoint x: 577, startPoint y: 288, endPoint x: 468, endPoint y: 288, distance: 108.8
click at [575, 288] on div at bounding box center [566, 284] width 81 height 68
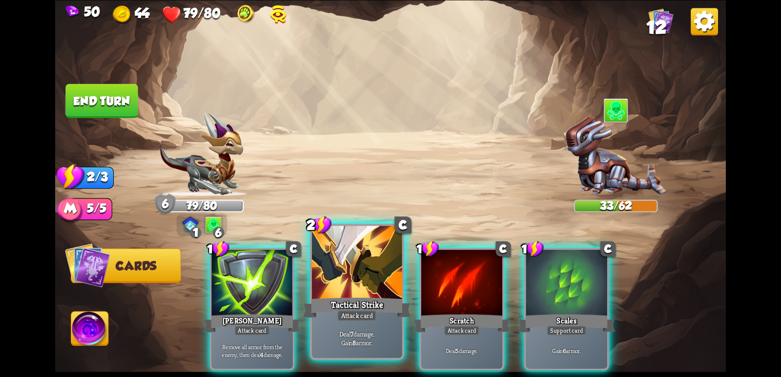
click at [345, 306] on div "Tactical Strike" at bounding box center [356, 308] width 108 height 24
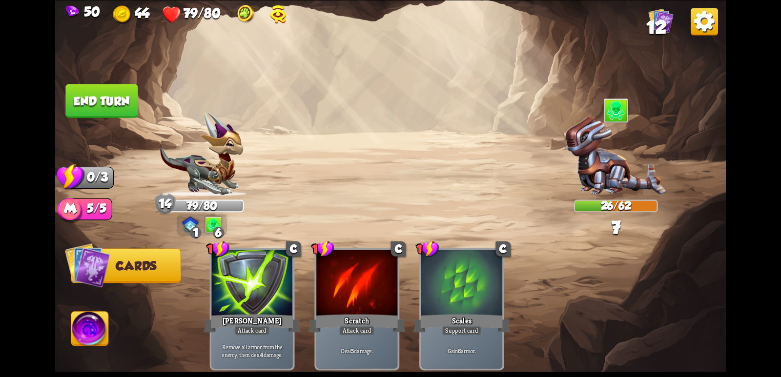
click at [88, 112] on button "End turn" at bounding box center [101, 101] width 72 height 34
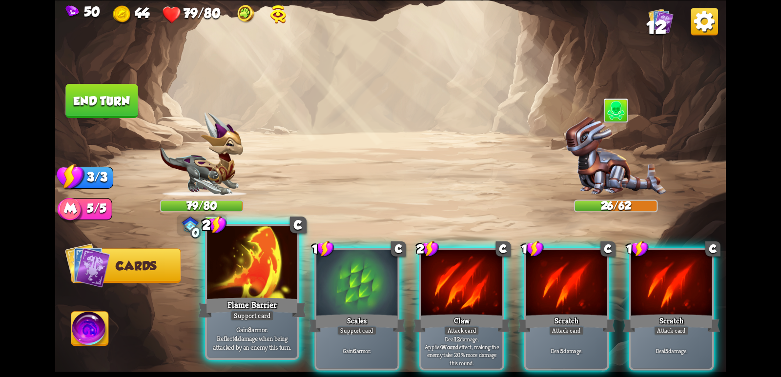
click at [269, 319] on div "Support card" at bounding box center [252, 315] width 44 height 11
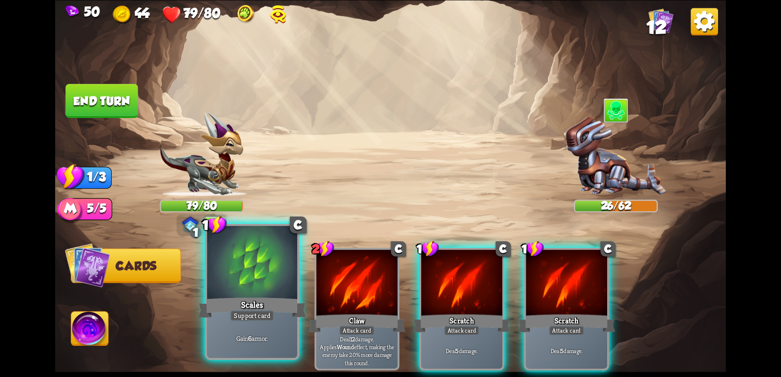
click at [298, 309] on div "Scales" at bounding box center [252, 308] width 108 height 24
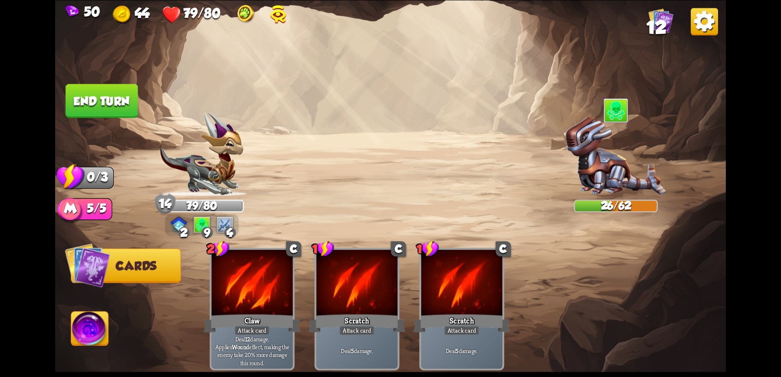
click at [114, 99] on button "End turn" at bounding box center [101, 101] width 72 height 34
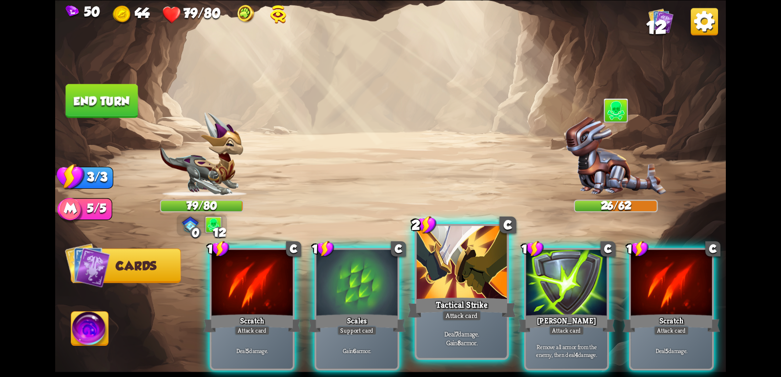
click at [443, 279] on div at bounding box center [462, 264] width 90 height 76
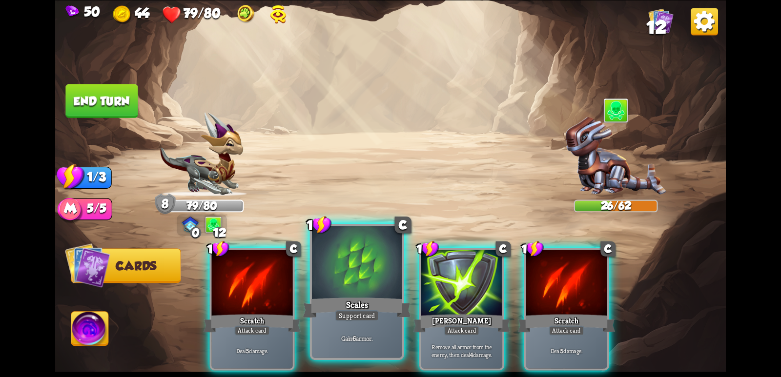
click at [355, 299] on div "Scales" at bounding box center [356, 308] width 108 height 24
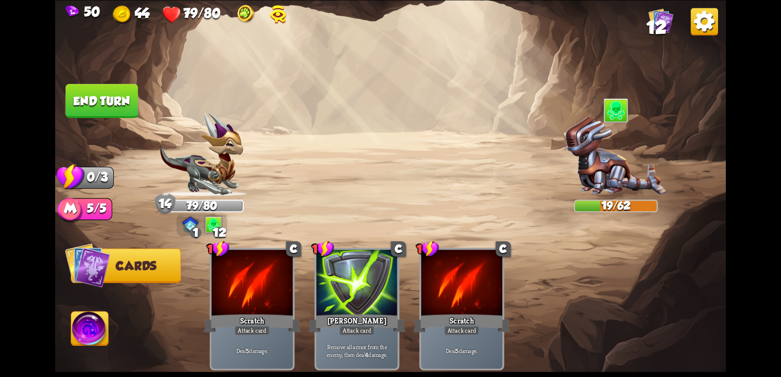
click at [100, 98] on button "End turn" at bounding box center [101, 101] width 72 height 34
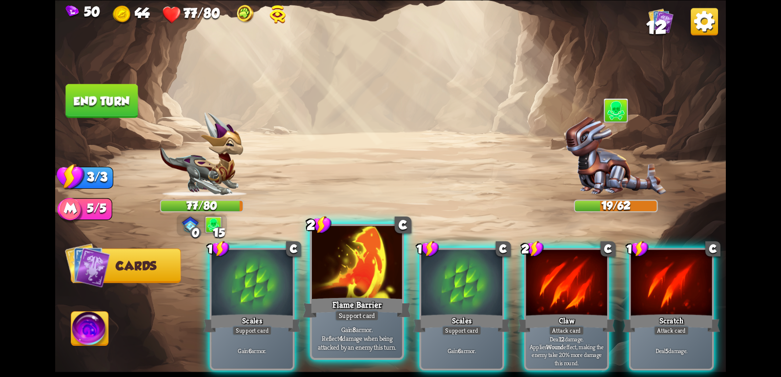
click at [375, 258] on div at bounding box center [357, 264] width 90 height 76
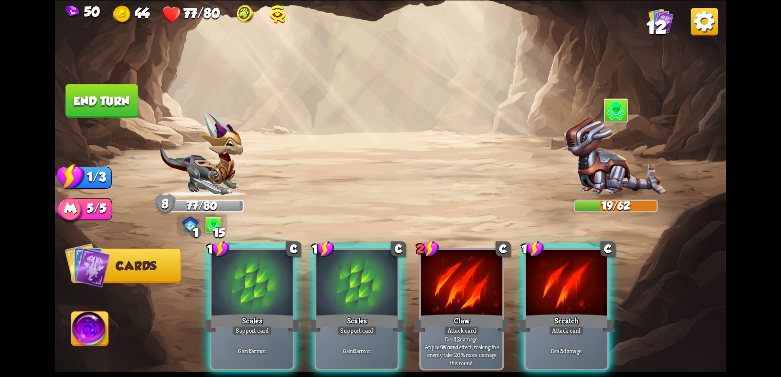
drag, startPoint x: 366, startPoint y: 259, endPoint x: 351, endPoint y: 244, distance: 21.0
click at [364, 260] on div at bounding box center [356, 284] width 81 height 68
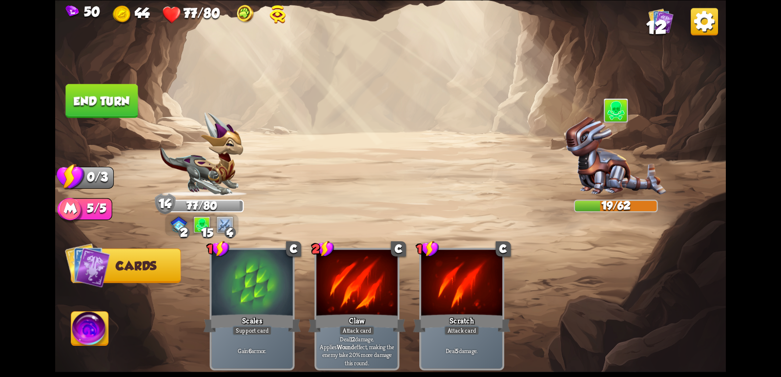
click at [120, 102] on button "End turn" at bounding box center [101, 101] width 72 height 34
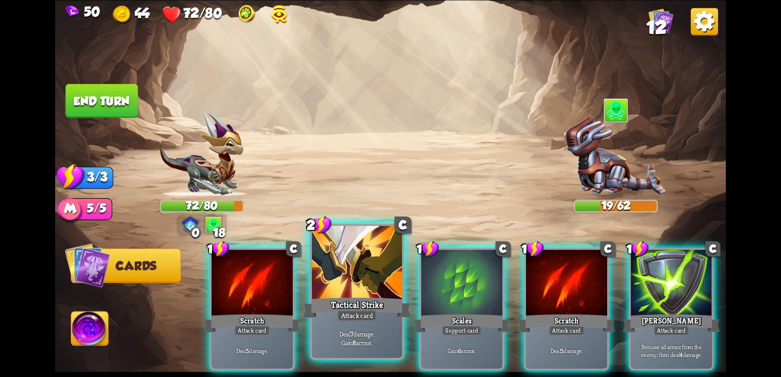
click at [353, 271] on div at bounding box center [357, 264] width 90 height 76
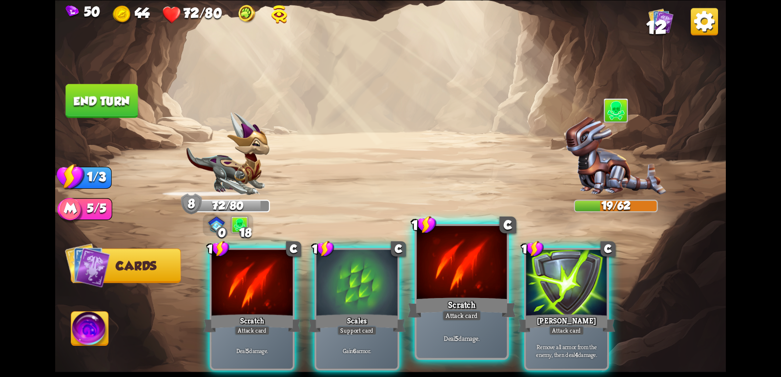
click at [495, 283] on div at bounding box center [462, 264] width 90 height 76
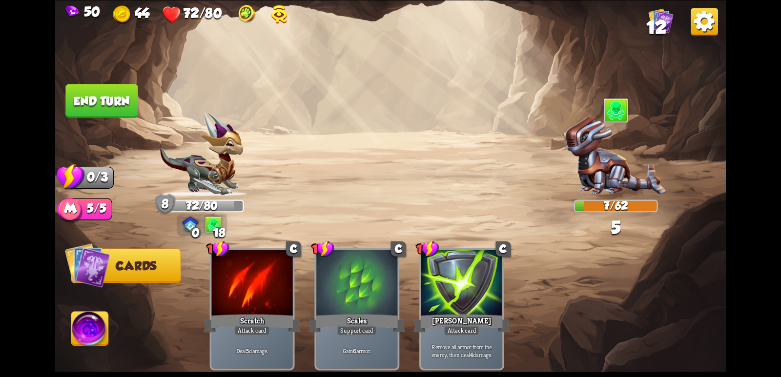
click at [98, 100] on button "End turn" at bounding box center [101, 101] width 72 height 34
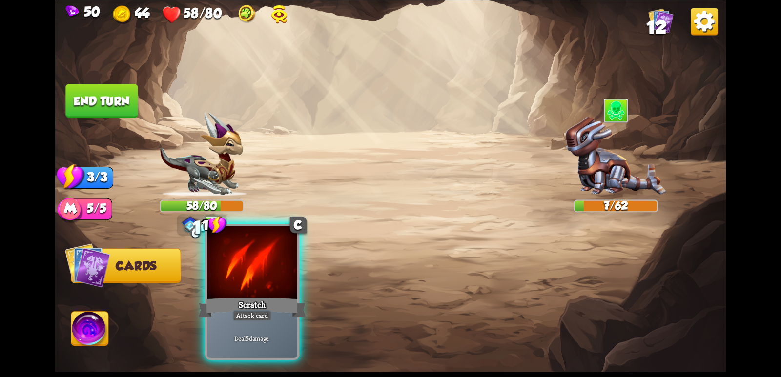
click at [272, 290] on div at bounding box center [252, 264] width 90 height 76
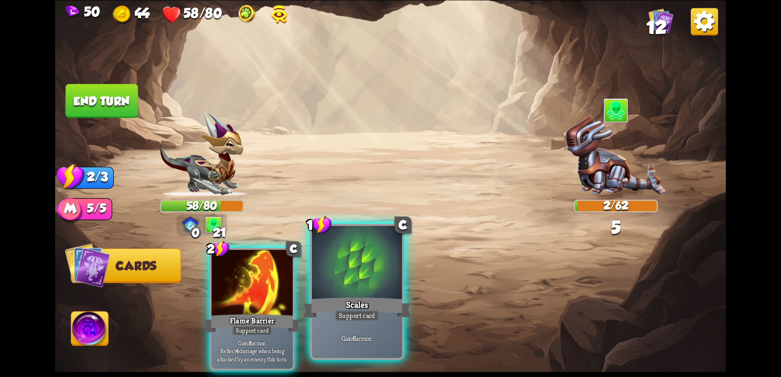
click at [375, 273] on div at bounding box center [357, 264] width 90 height 76
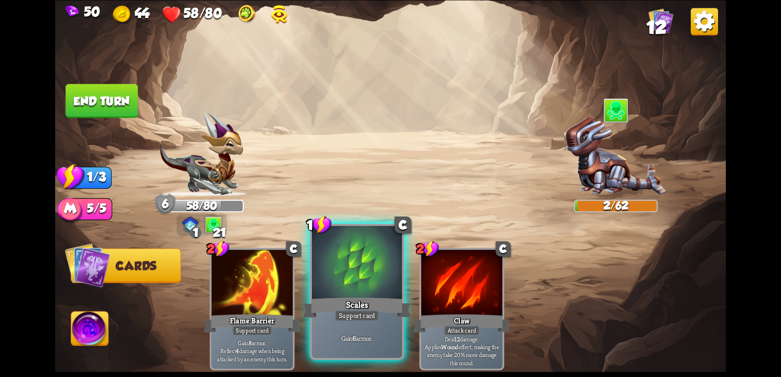
click at [374, 286] on div at bounding box center [357, 264] width 90 height 76
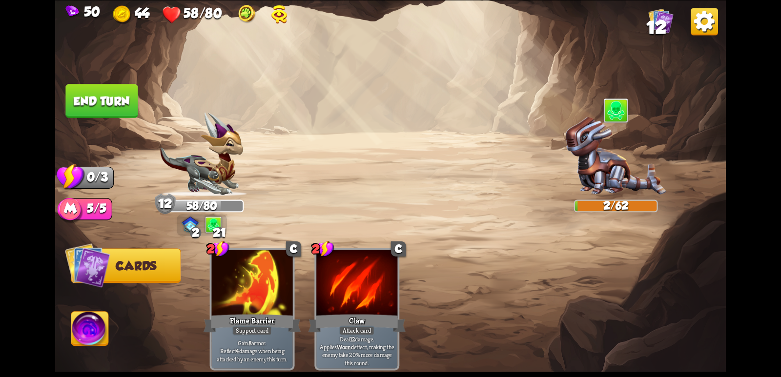
click at [105, 99] on button "End turn" at bounding box center [101, 101] width 72 height 34
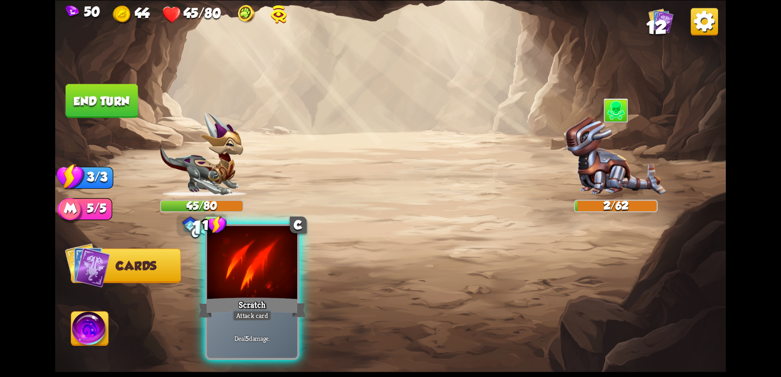
click at [267, 274] on div at bounding box center [252, 264] width 90 height 76
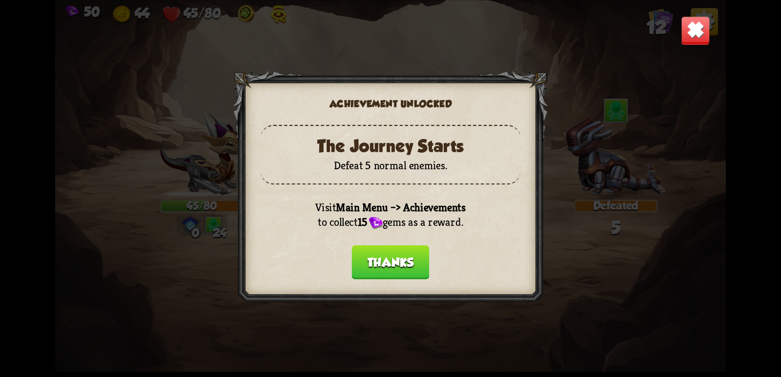
click at [390, 259] on button "Thanks" at bounding box center [391, 262] width 78 height 34
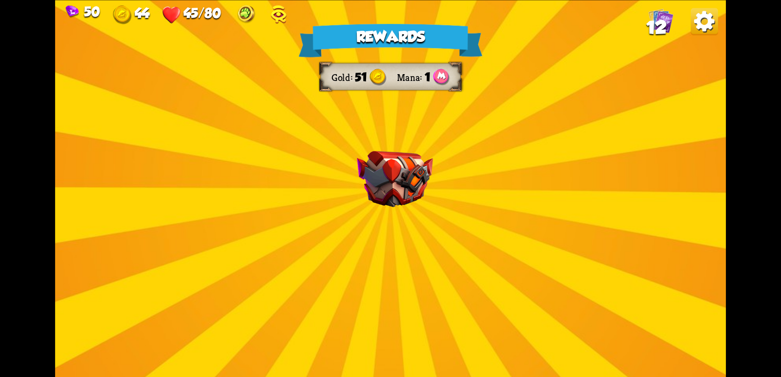
click at [399, 254] on div "Rewards Gold 51 Mana 1 Select a card 3 C Maul Attack card Deal 20 damage. 0 C G…" at bounding box center [390, 188] width 670 height 377
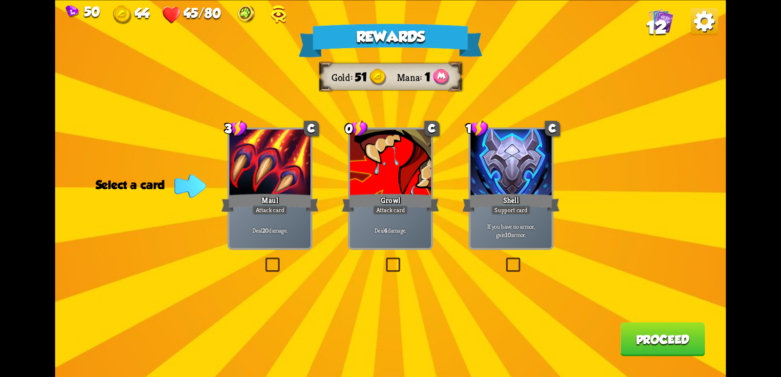
click at [263, 259] on label at bounding box center [263, 259] width 0 height 0
click at [0, 0] on input "checkbox" at bounding box center [0, 0] width 0 height 0
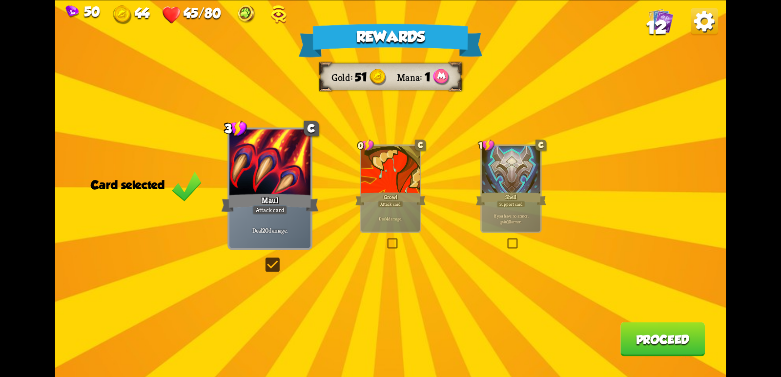
click at [520, 240] on div "Rewards Gold 51 Mana 1 Card selected 3 C Maul Attack card Deal 20 damage. 0 C G…" at bounding box center [390, 188] width 670 height 377
click at [505, 240] on label at bounding box center [505, 240] width 0 height 0
click at [0, 0] on input "checkbox" at bounding box center [0, 0] width 0 height 0
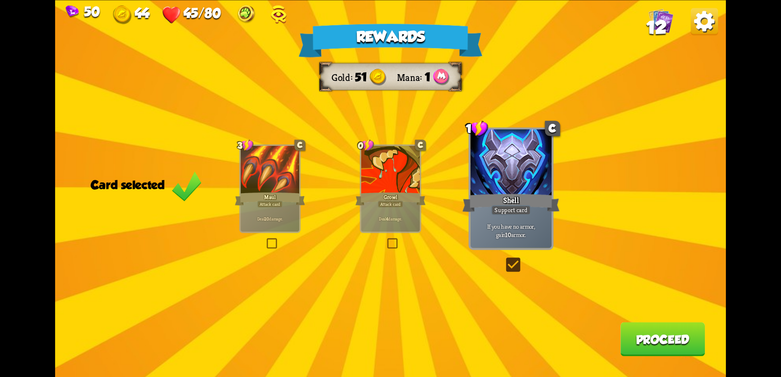
click at [506, 220] on div "If you have no armor, gain 10 armor." at bounding box center [510, 230] width 81 height 35
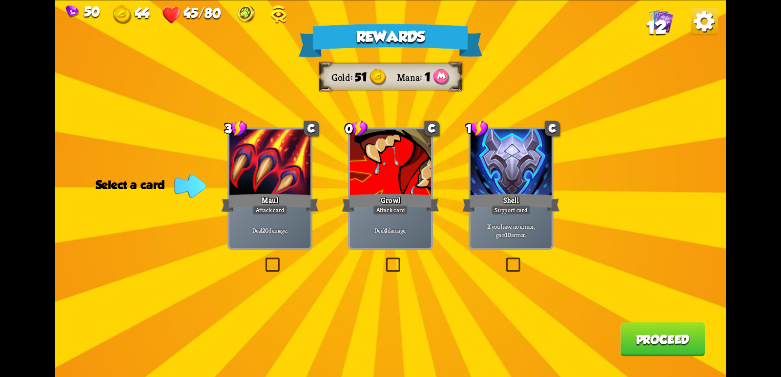
click at [516, 214] on div "Support card" at bounding box center [511, 210] width 40 height 10
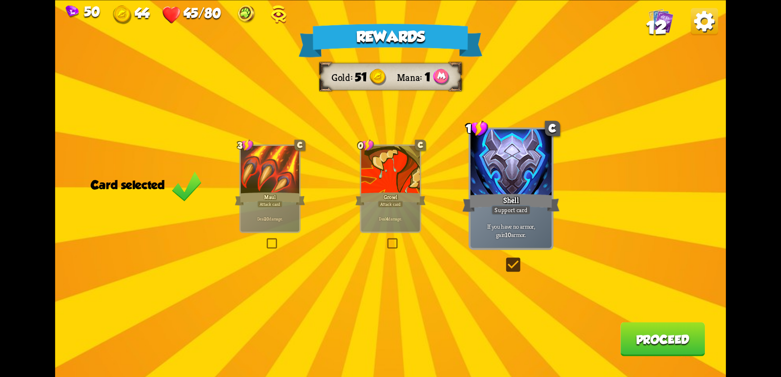
click at [642, 336] on button "Proceed" at bounding box center [662, 339] width 84 height 34
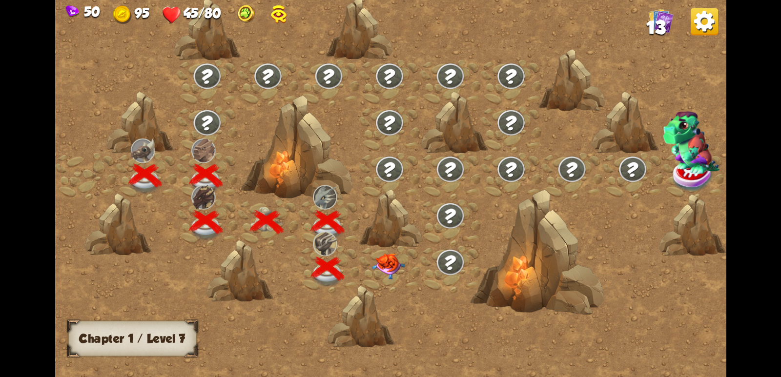
click at [383, 258] on img at bounding box center [388, 266] width 34 height 26
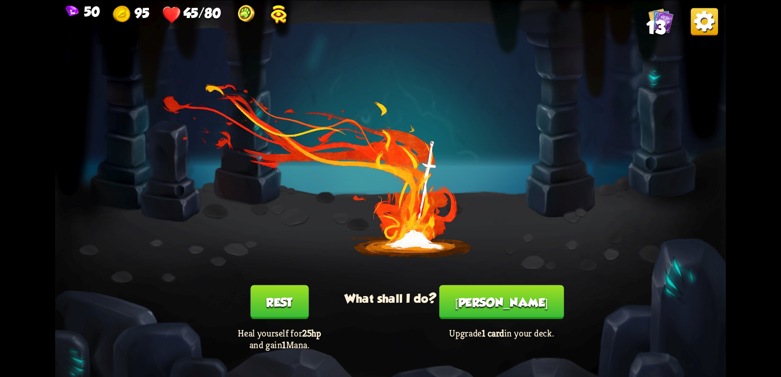
click at [285, 300] on button "Rest" at bounding box center [279, 302] width 58 height 34
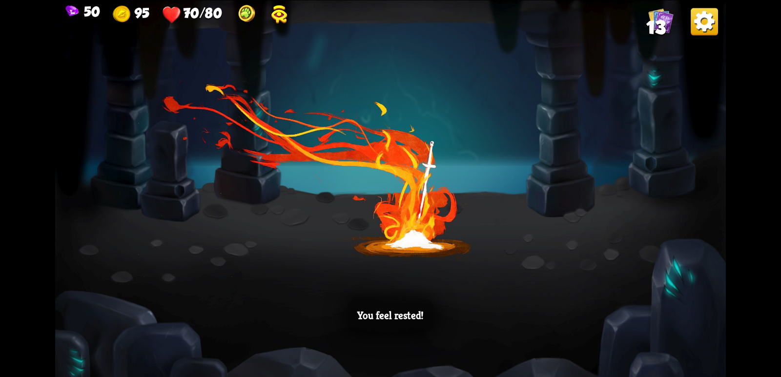
click at [439, 284] on div "You feel rested!" at bounding box center [390, 188] width 670 height 377
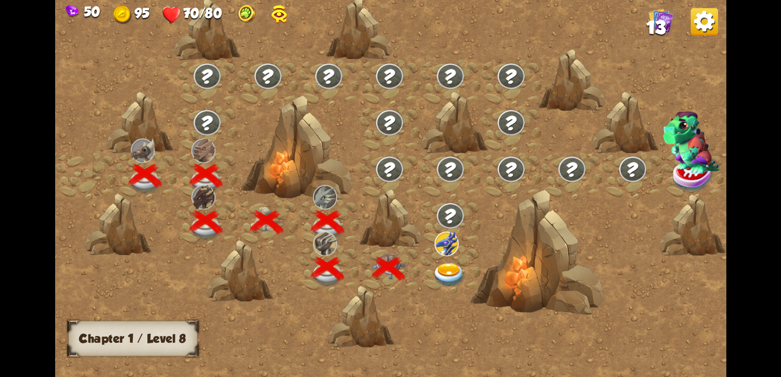
click at [449, 266] on img at bounding box center [449, 274] width 34 height 24
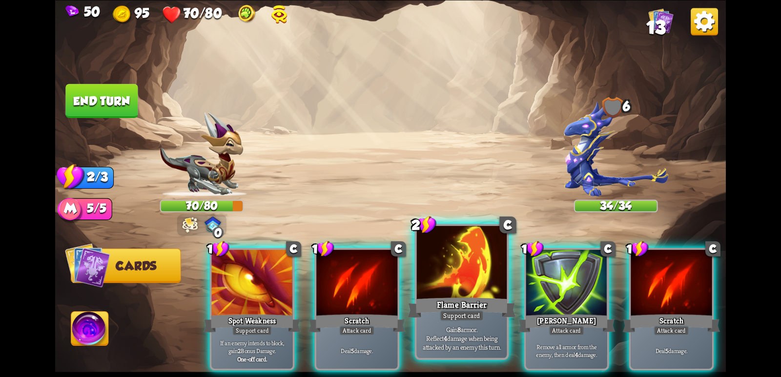
click at [483, 289] on div at bounding box center [462, 264] width 90 height 76
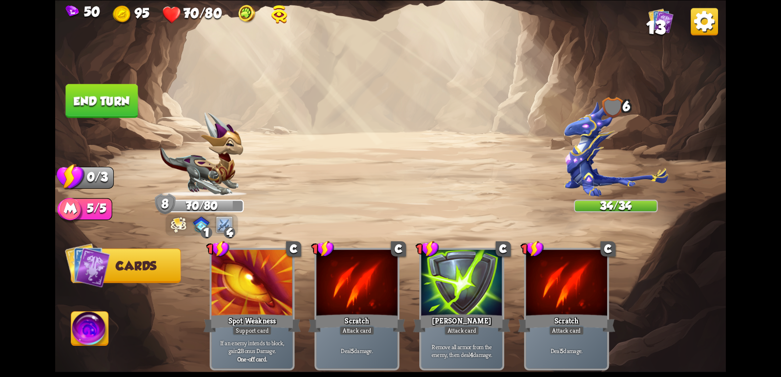
click at [101, 93] on button "End turn" at bounding box center [101, 101] width 72 height 34
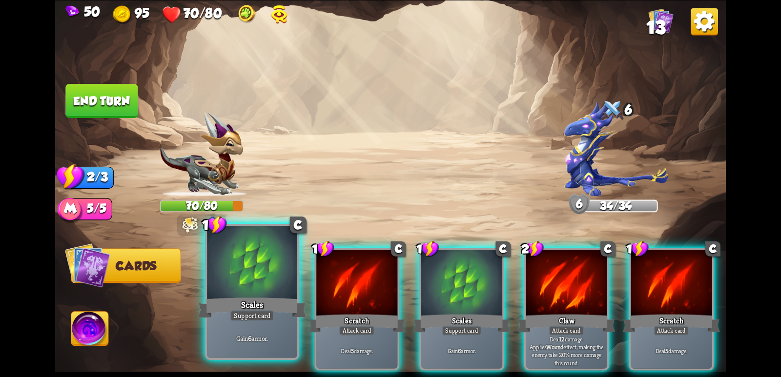
click at [277, 299] on div "Scales" at bounding box center [252, 308] width 108 height 24
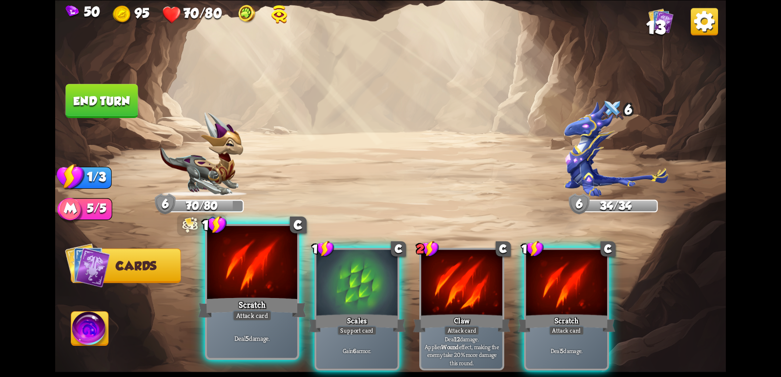
drag, startPoint x: 235, startPoint y: 295, endPoint x: 459, endPoint y: 294, distance: 223.4
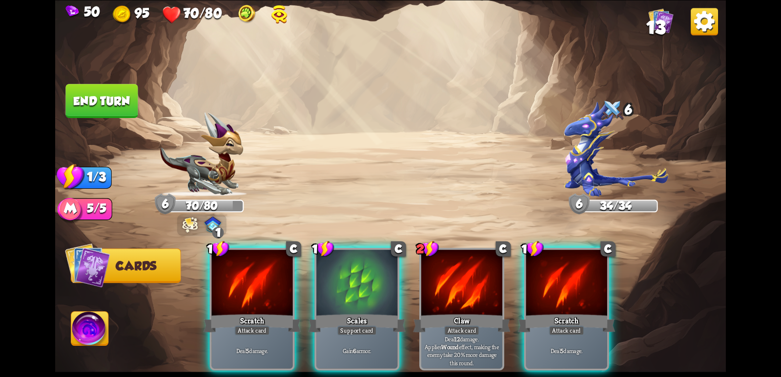
click at [234, 296] on div "1 C Scratch Attack card Deal 5 damage." at bounding box center [252, 309] width 85 height 122
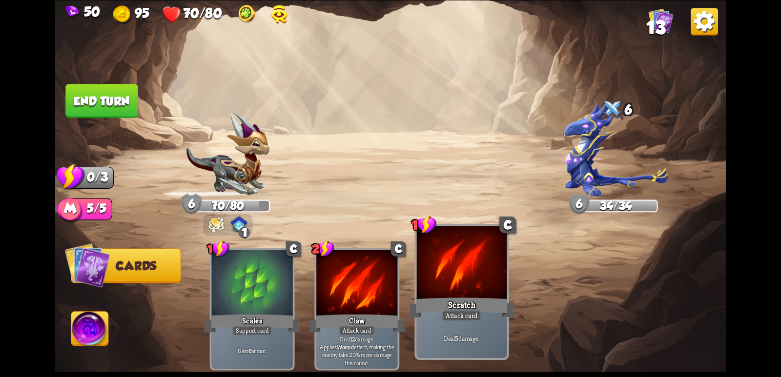
click at [508, 294] on div "1 C Scratch Attack card Deal 5 damage." at bounding box center [461, 291] width 94 height 136
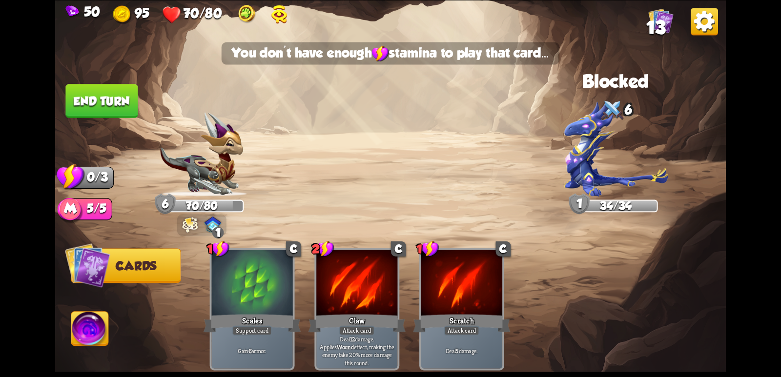
click at [63, 101] on img at bounding box center [390, 188] width 670 height 377
click at [91, 101] on button "End turn" at bounding box center [101, 101] width 72 height 34
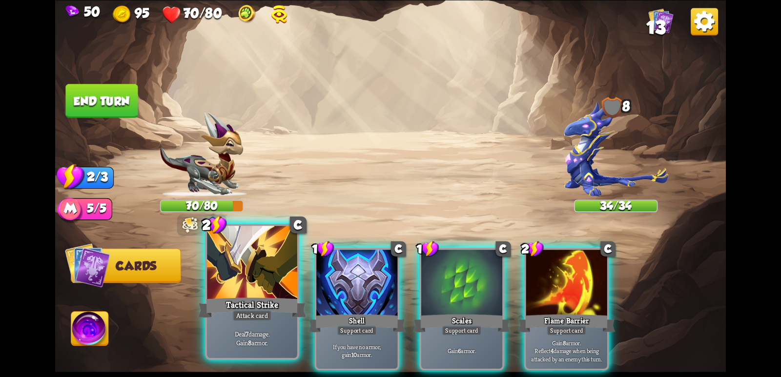
click at [273, 272] on div at bounding box center [252, 264] width 90 height 76
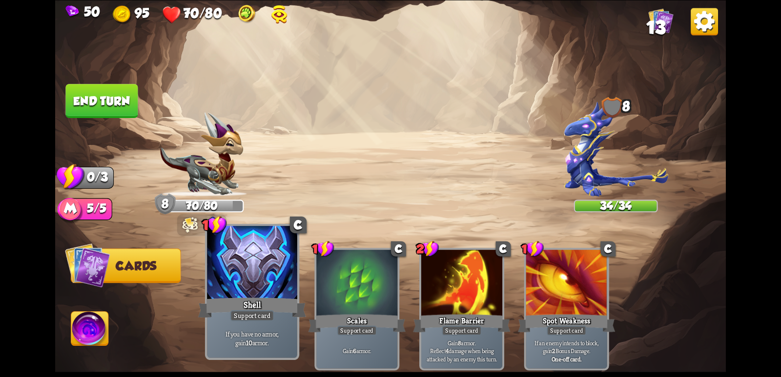
click at [281, 274] on div at bounding box center [252, 264] width 90 height 76
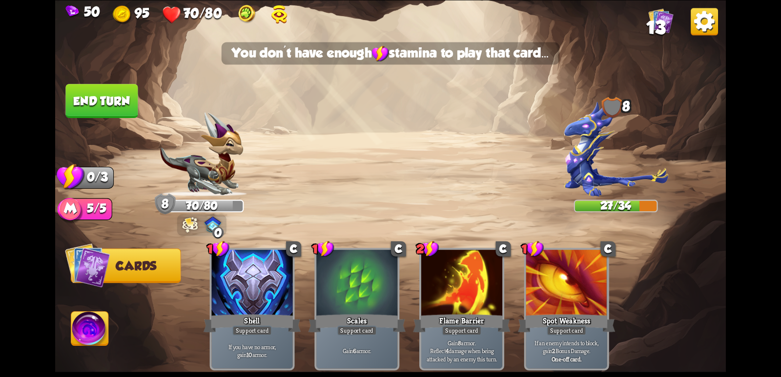
click at [126, 106] on button "End turn" at bounding box center [101, 101] width 72 height 34
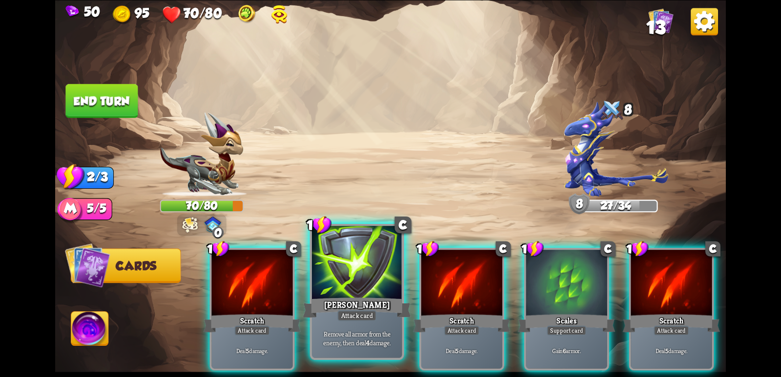
click at [340, 292] on div at bounding box center [357, 264] width 90 height 76
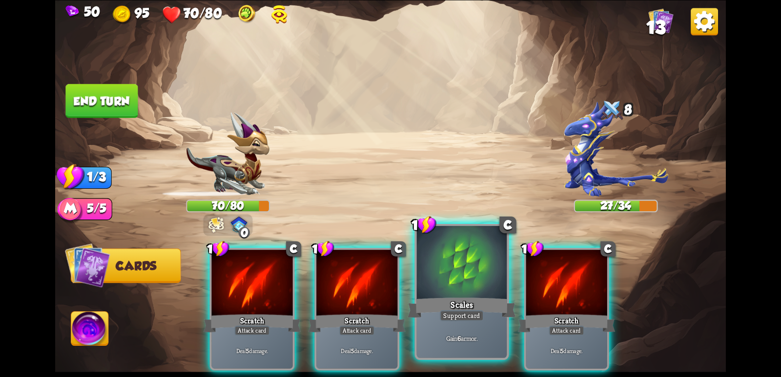
click at [428, 291] on div at bounding box center [462, 264] width 90 height 76
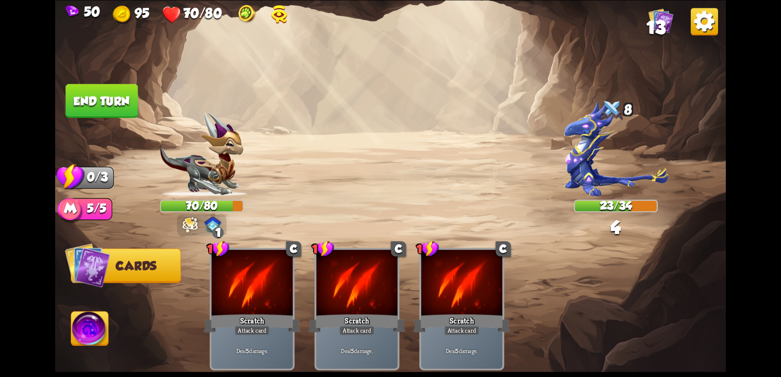
click at [130, 109] on button "End turn" at bounding box center [101, 101] width 72 height 34
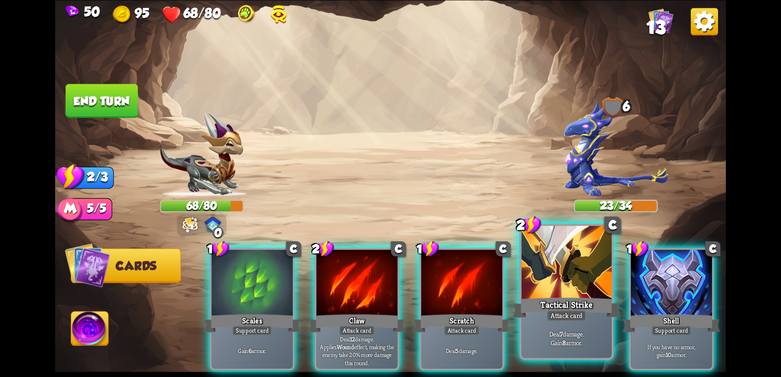
click at [550, 283] on div at bounding box center [566, 264] width 90 height 76
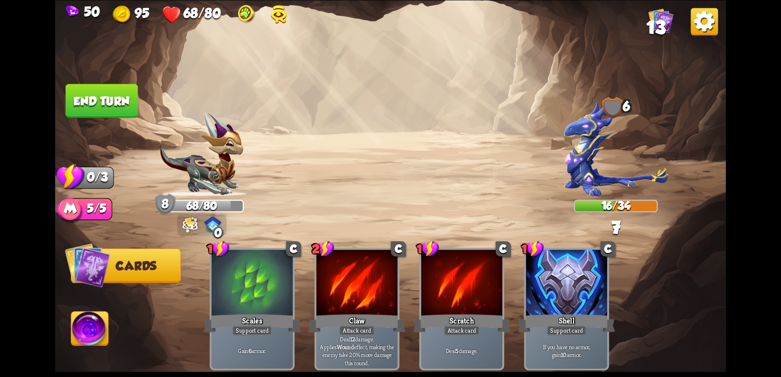
click at [90, 105] on button "End turn" at bounding box center [101, 101] width 72 height 34
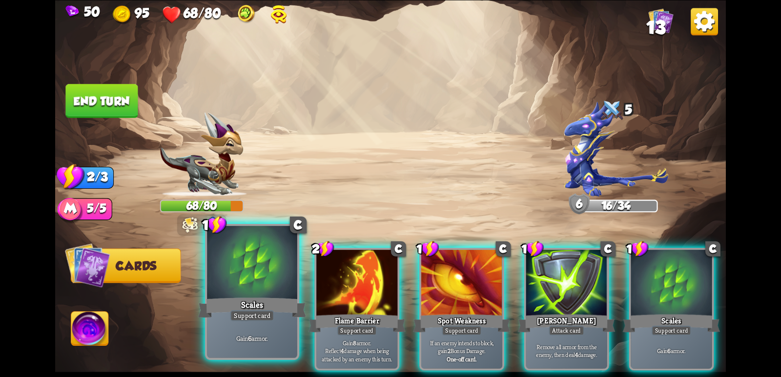
click at [287, 295] on div at bounding box center [252, 264] width 90 height 76
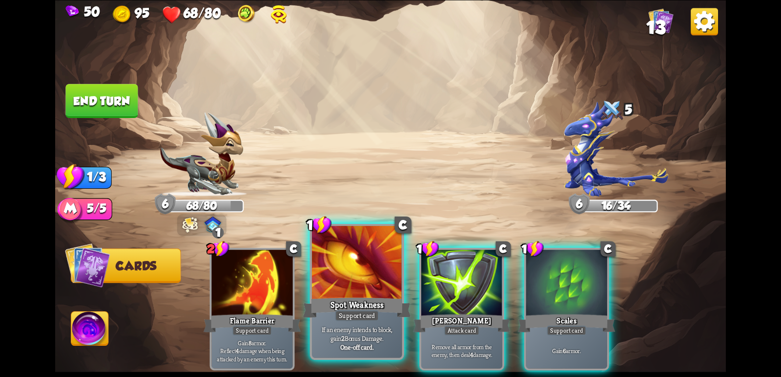
click at [358, 296] on div "Spot Weakness" at bounding box center [356, 308] width 108 height 24
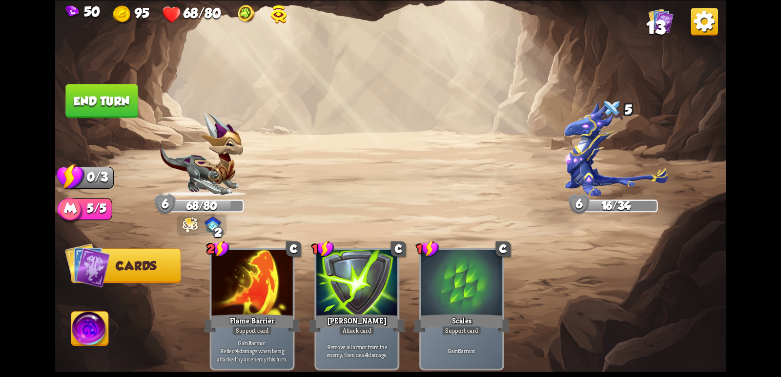
click at [116, 100] on button "End turn" at bounding box center [101, 101] width 72 height 34
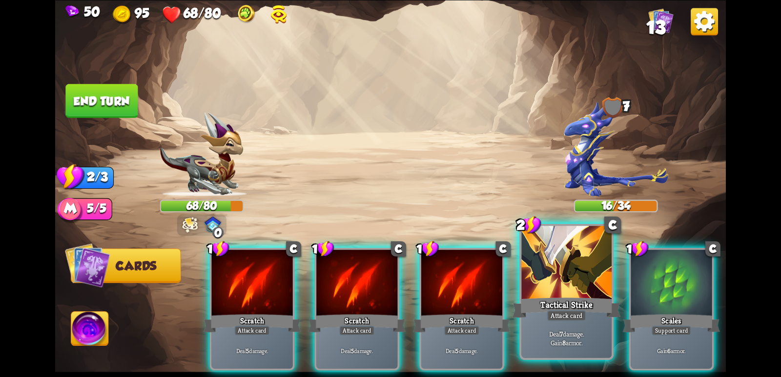
click at [560, 282] on div at bounding box center [566, 264] width 90 height 76
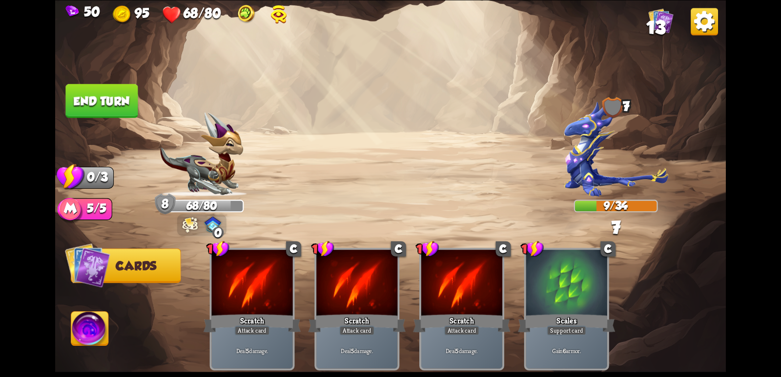
click at [119, 100] on button "End turn" at bounding box center [101, 101] width 72 height 34
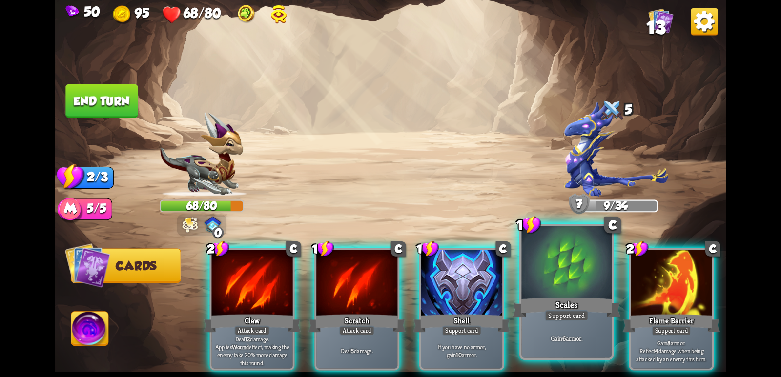
click at [562, 280] on div at bounding box center [566, 264] width 90 height 76
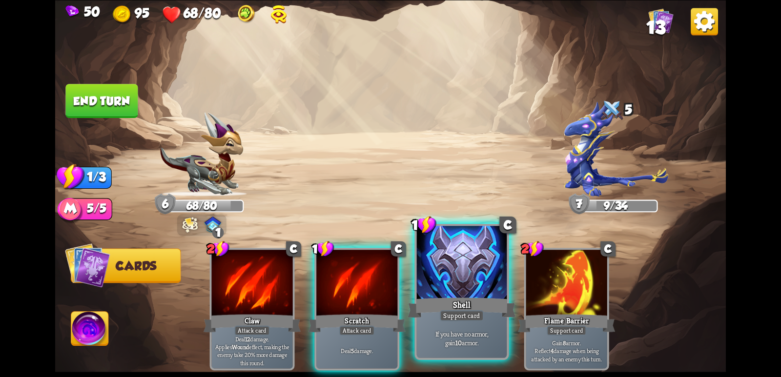
click at [473, 290] on div at bounding box center [462, 264] width 90 height 76
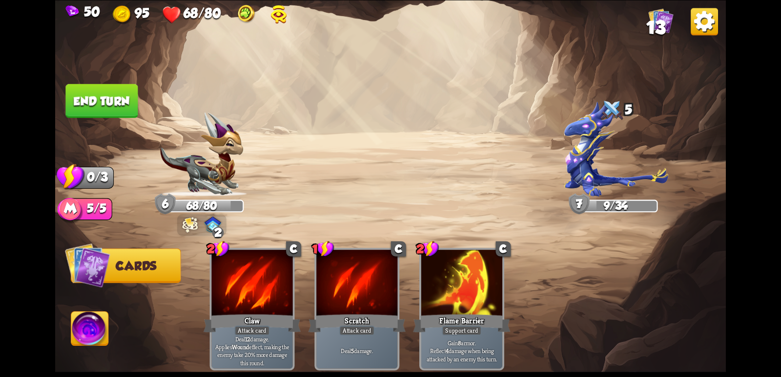
click at [103, 101] on button "End turn" at bounding box center [101, 101] width 72 height 34
